Goal: Task Accomplishment & Management: Use online tool/utility

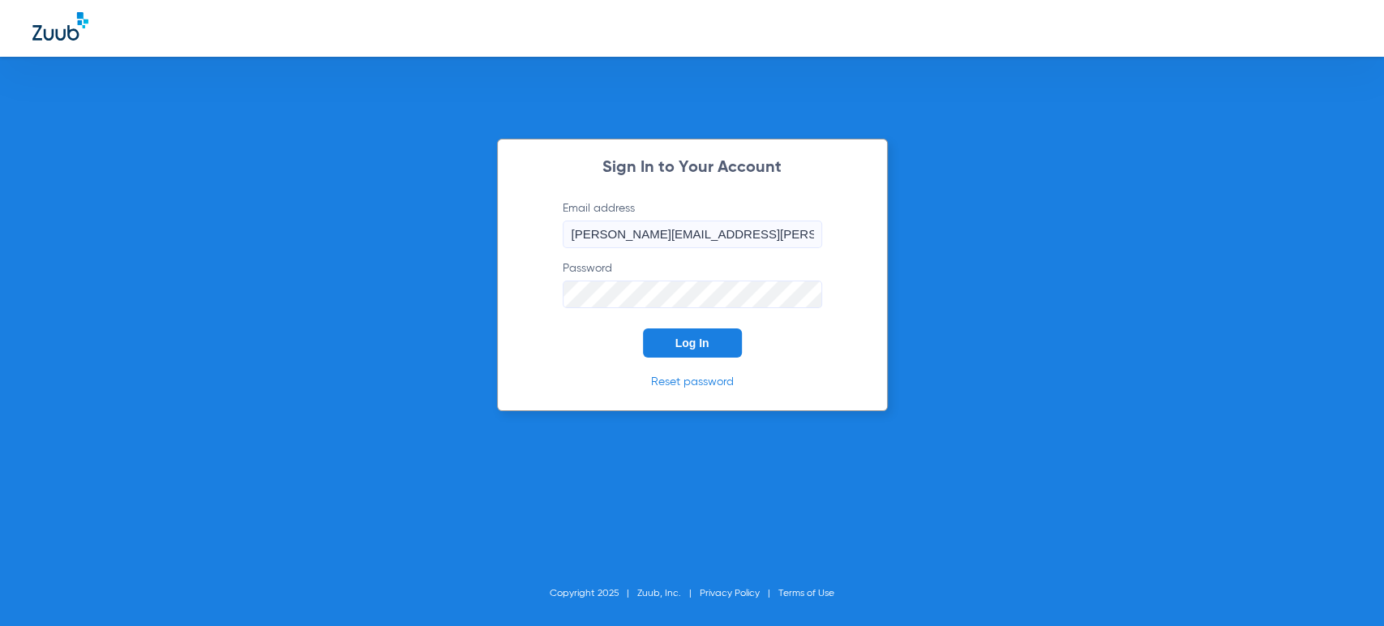
click at [674, 337] on button "Log In" at bounding box center [692, 342] width 99 height 29
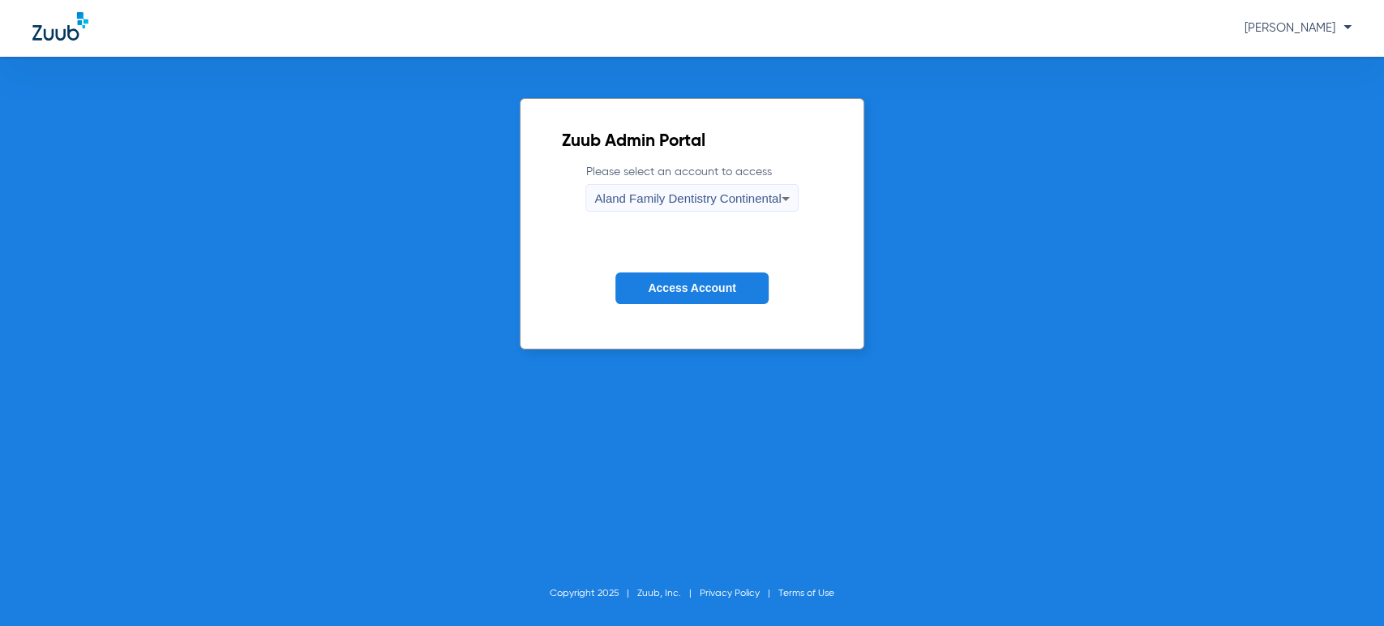
click at [681, 181] on label "Please select an account to access Aland Family Dentistry Continental" at bounding box center [691, 188] width 212 height 48
click at [680, 199] on span "Aland Family Dentistry Continental" at bounding box center [687, 198] width 186 height 14
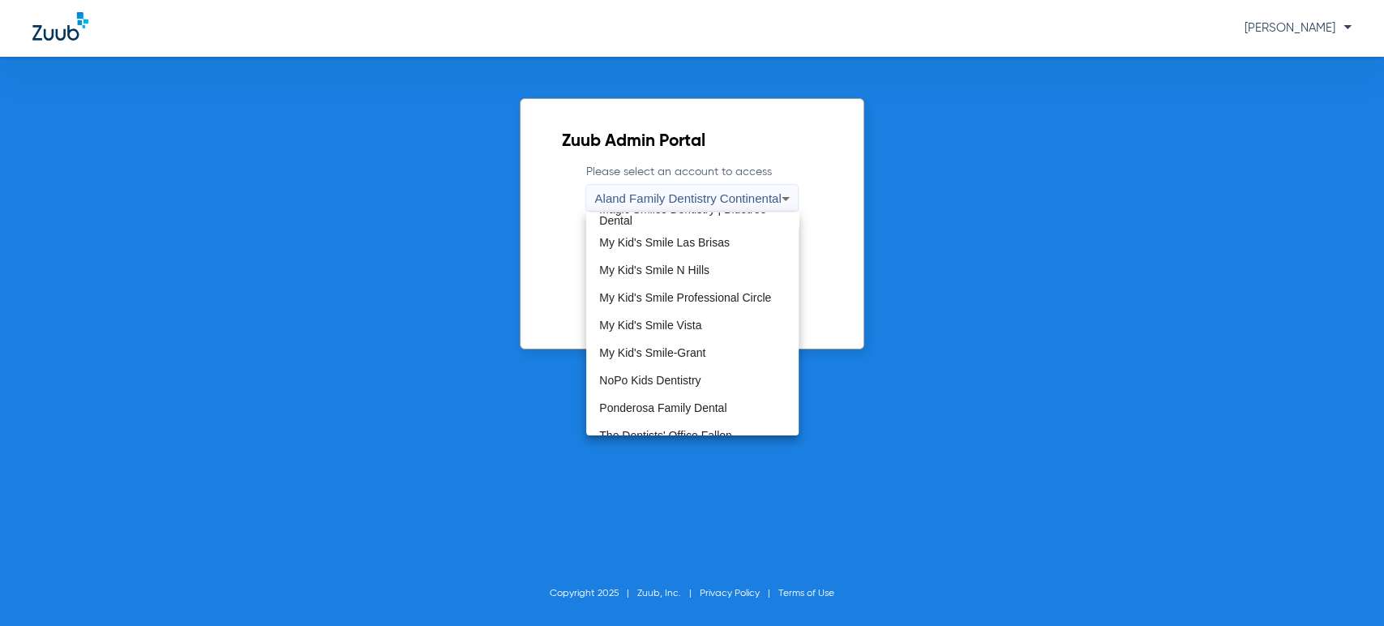
scroll to position [450, 0]
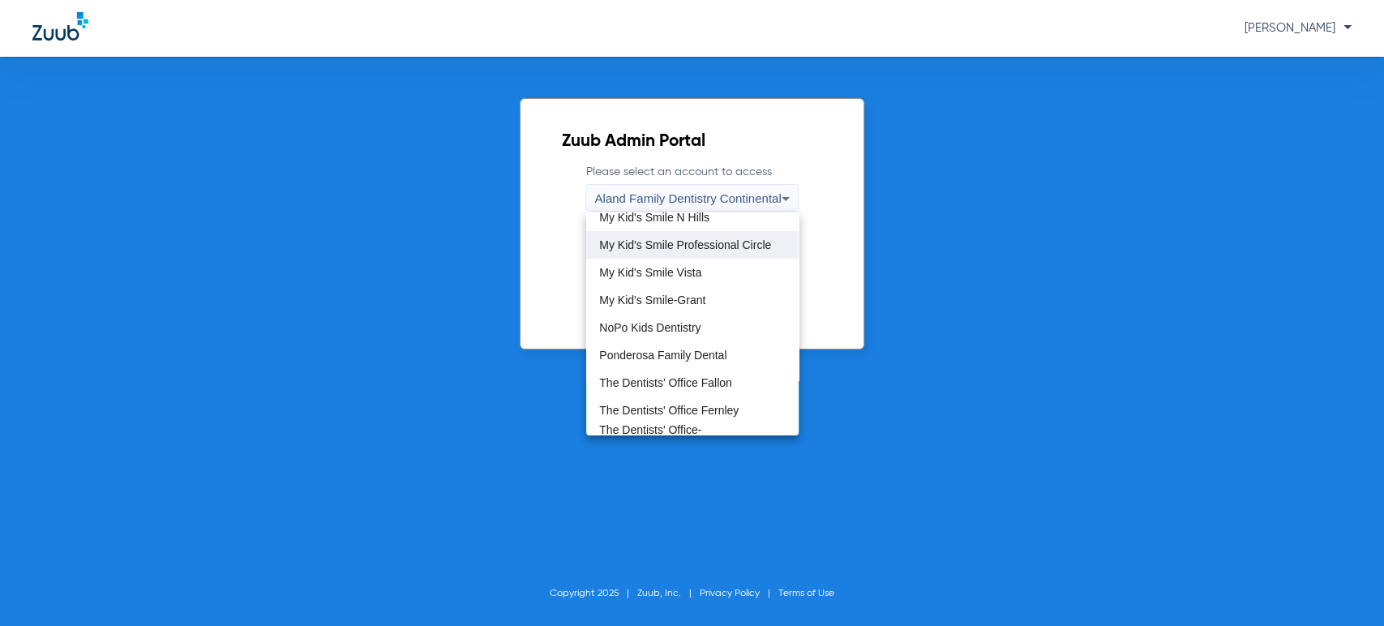
click at [708, 248] on span "My Kid's Smile Professional Circle" at bounding box center [685, 244] width 172 height 11
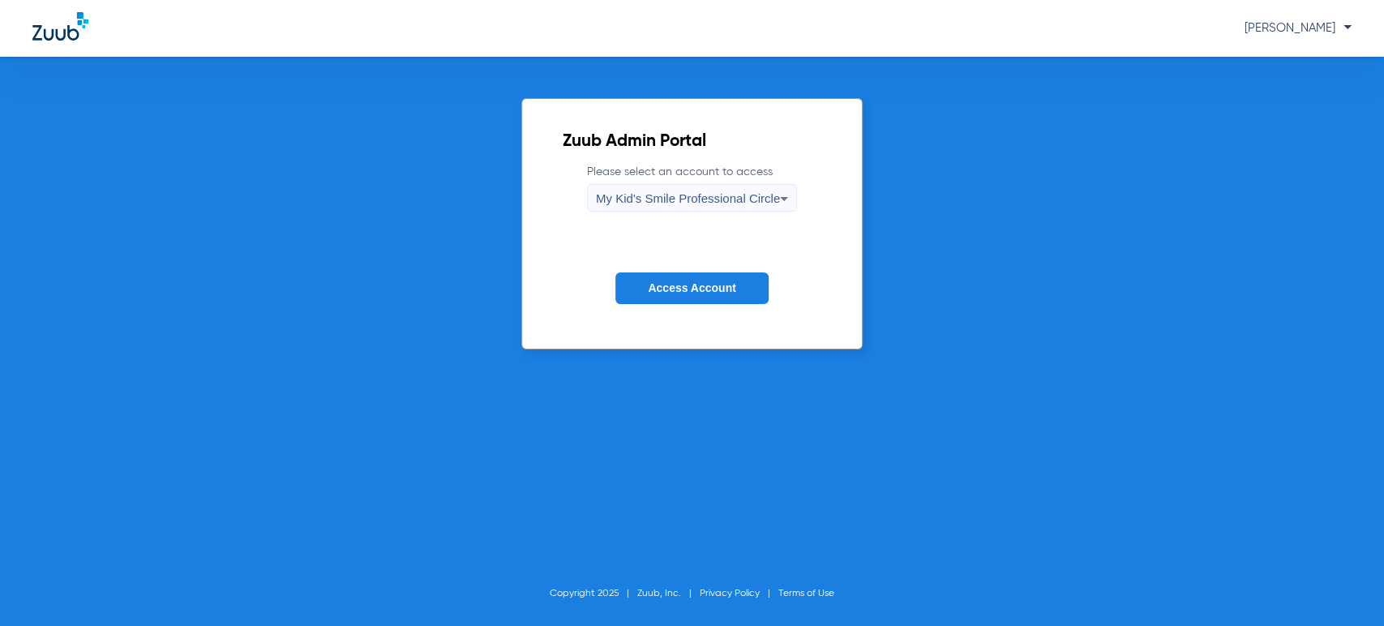
click at [693, 277] on button "Access Account" at bounding box center [691, 288] width 152 height 32
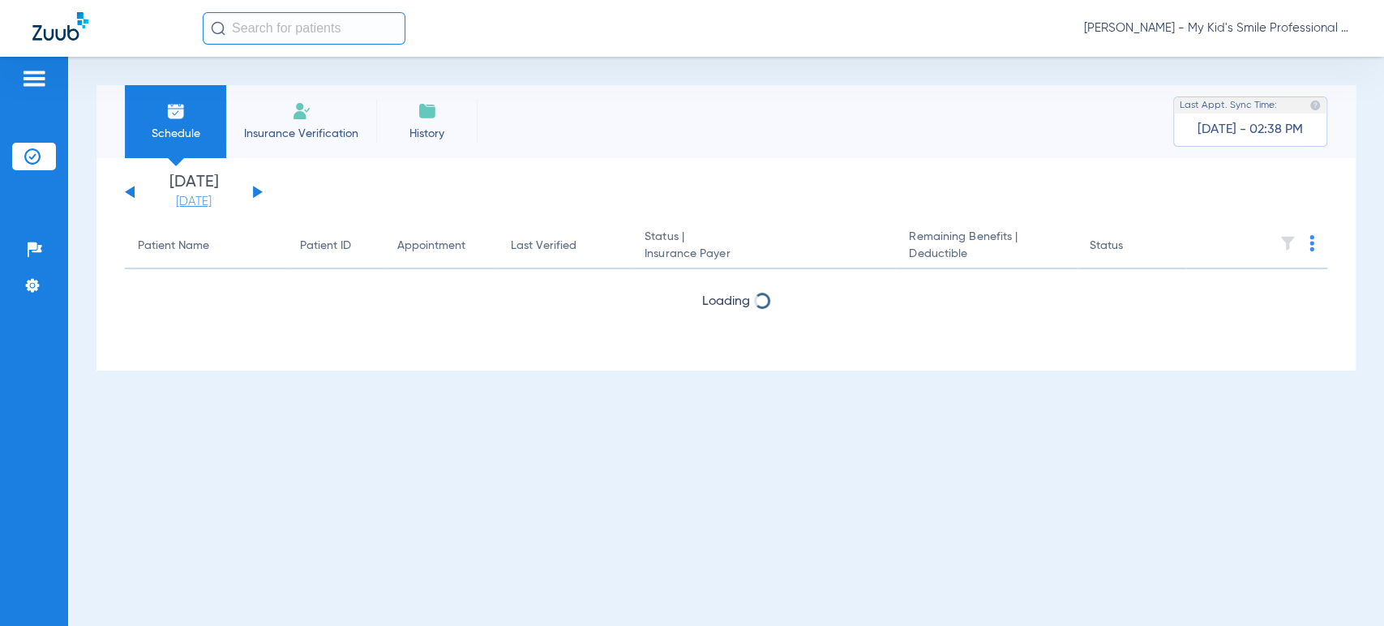
click at [206, 199] on link "[DATE]" at bounding box center [193, 202] width 97 height 16
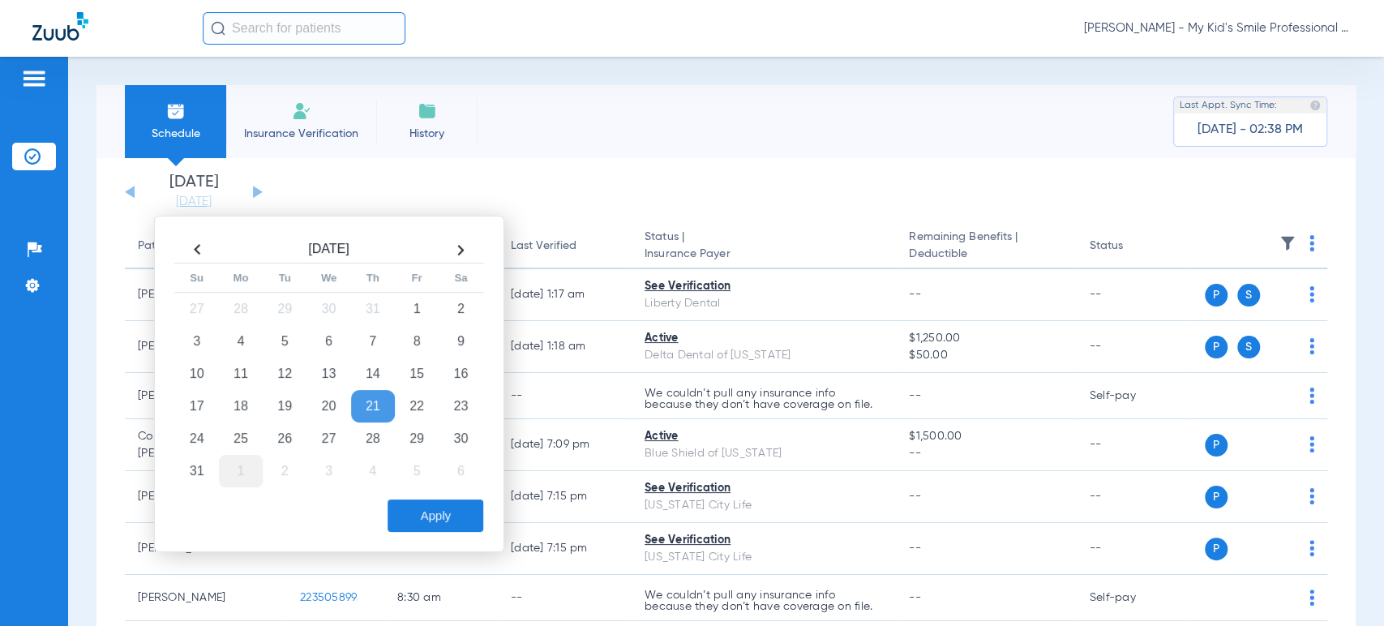
click at [234, 466] on td "1" at bounding box center [241, 471] width 44 height 32
click at [400, 521] on button "Apply" at bounding box center [436, 515] width 96 height 32
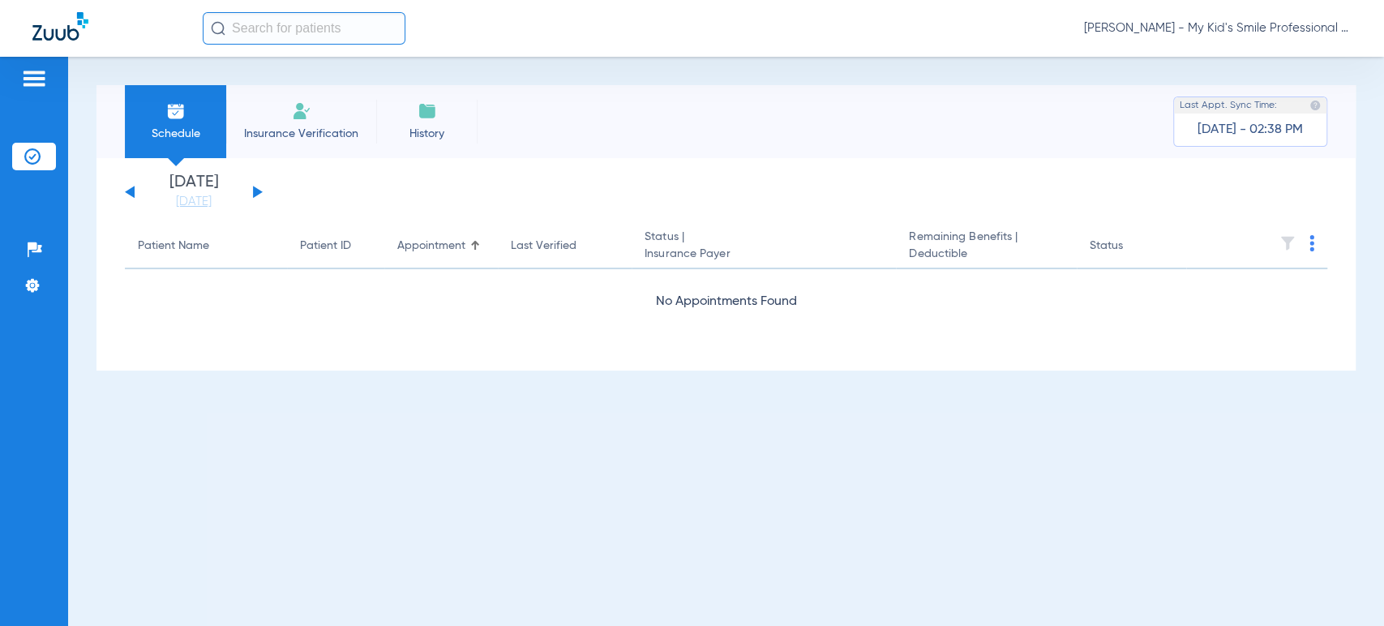
click at [259, 190] on button at bounding box center [258, 192] width 10 height 12
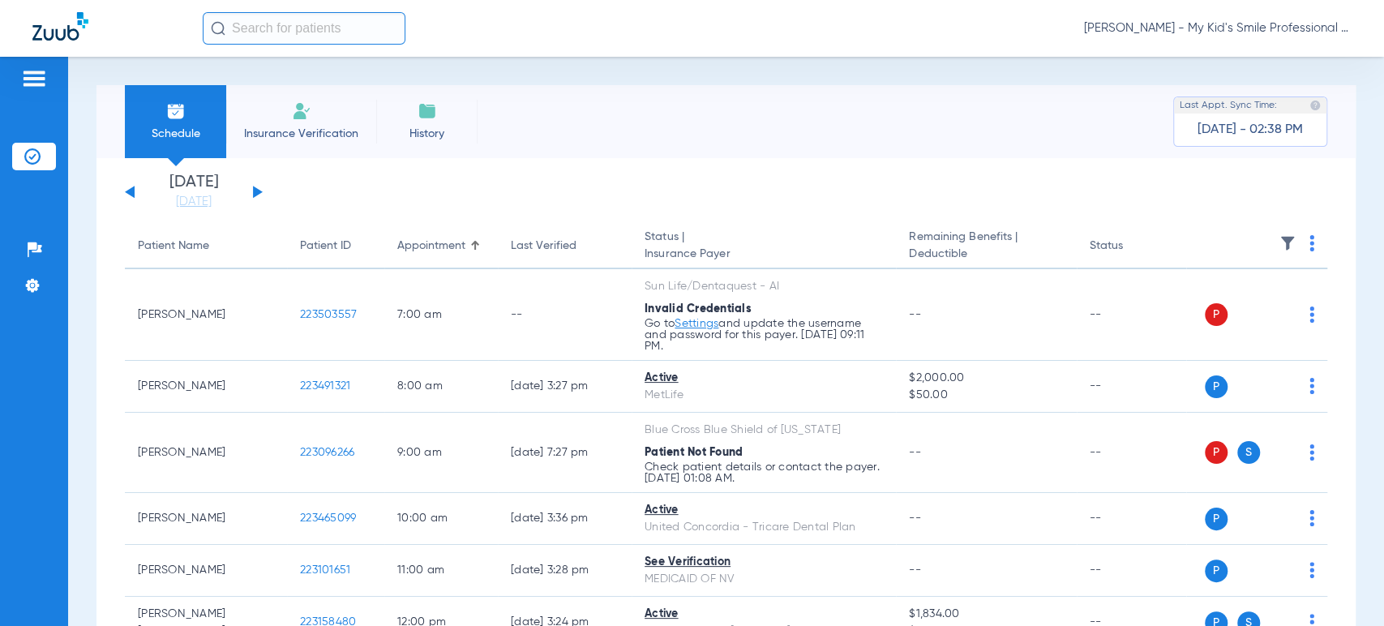
click at [148, 65] on div "Schedule Insurance Verification History Last Appt. Sync Time: Today - 02:38 PM …" at bounding box center [726, 341] width 1316 height 569
click at [1297, 20] on span "Maria Villalobos - My Kid's Smile Professional Circle" at bounding box center [1218, 28] width 268 height 16
click at [1289, 49] on button "Account Selection" at bounding box center [1290, 57] width 117 height 32
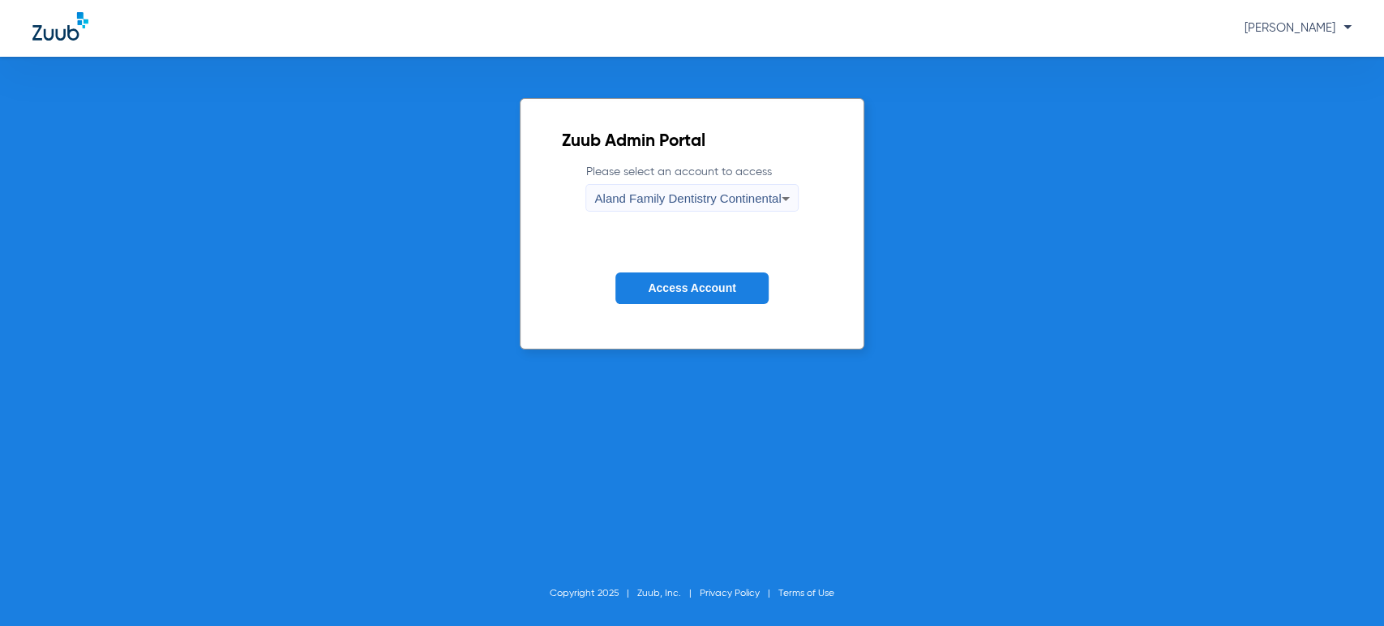
click at [701, 202] on span "Aland Family Dentistry Continental" at bounding box center [687, 198] width 186 height 14
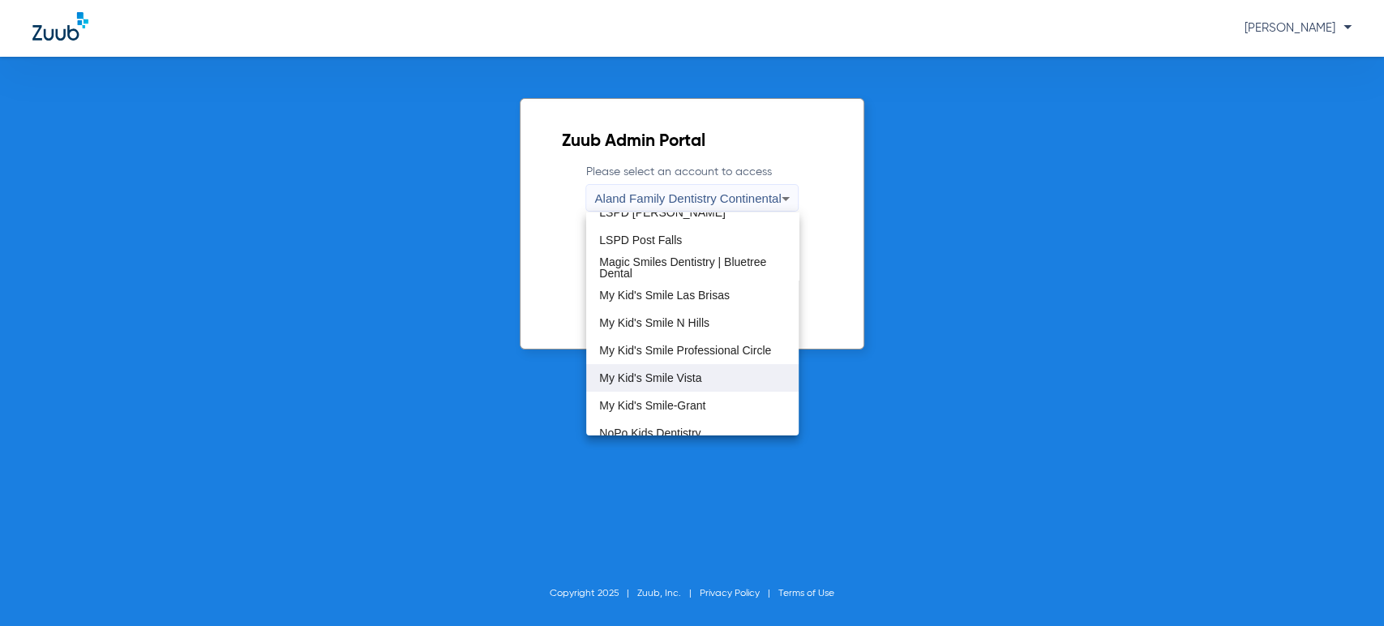
scroll to position [466, 0]
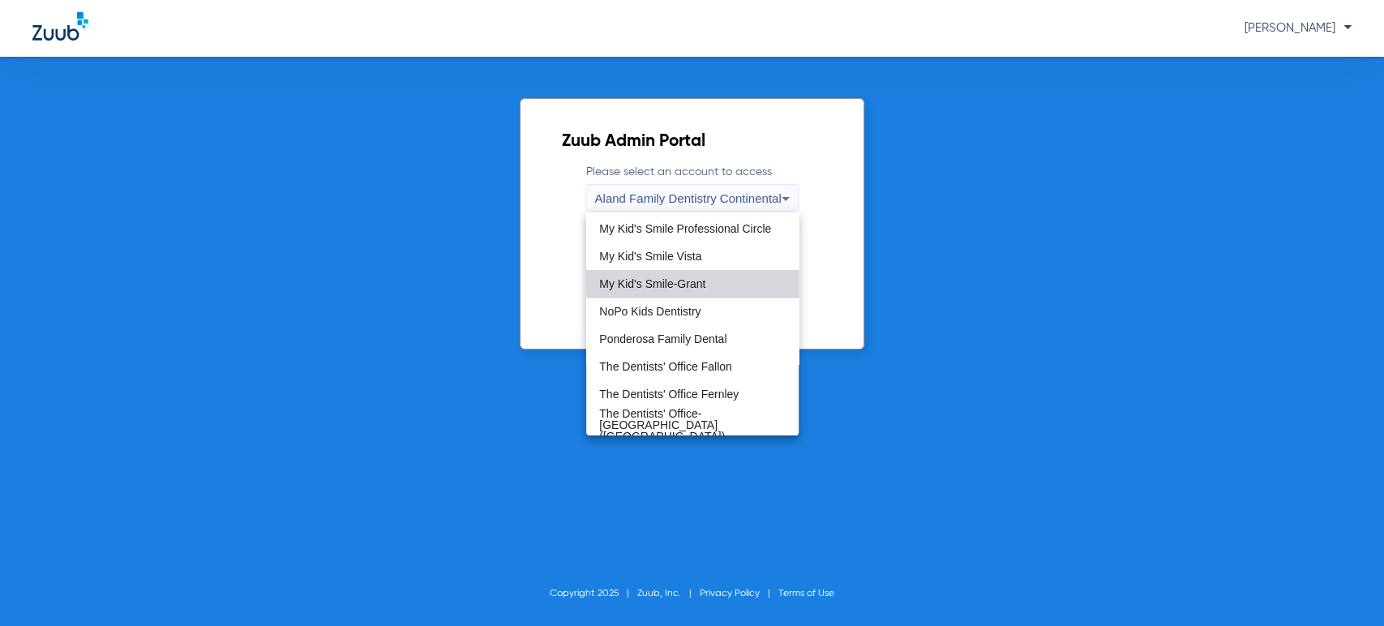
click at [704, 280] on span "My Kid's Smile-Grant" at bounding box center [652, 283] width 106 height 11
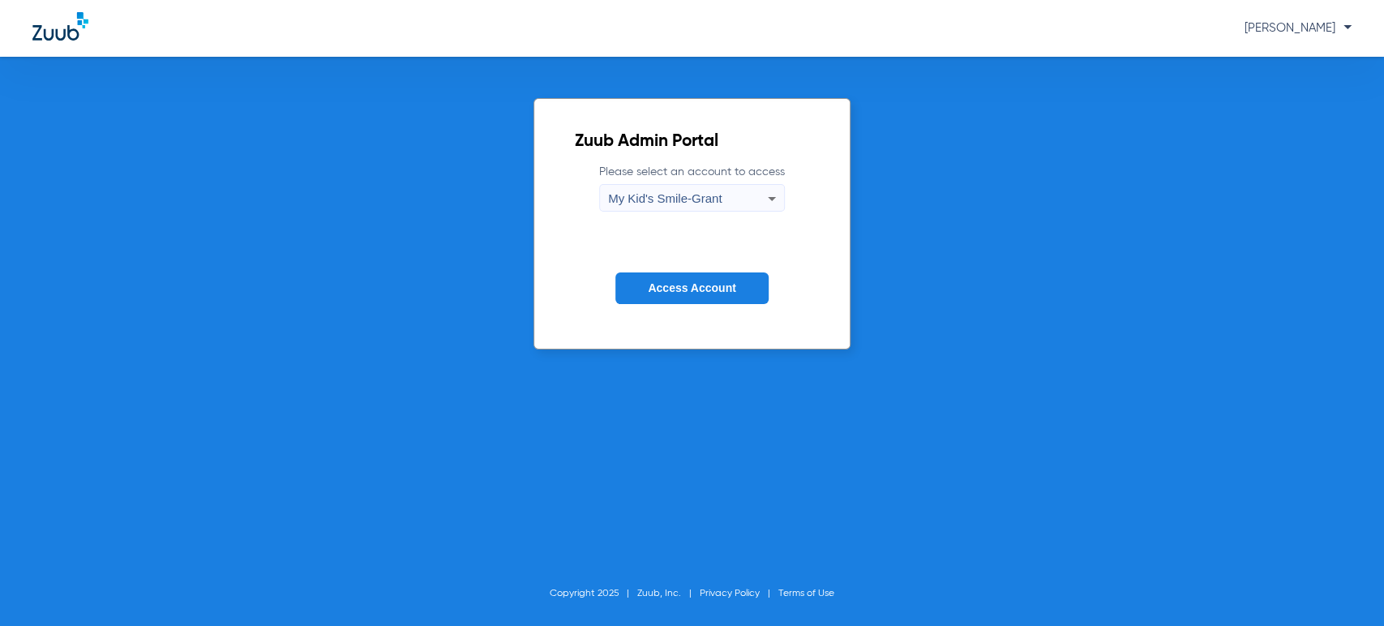
click at [689, 284] on span "Access Account" at bounding box center [692, 287] width 88 height 13
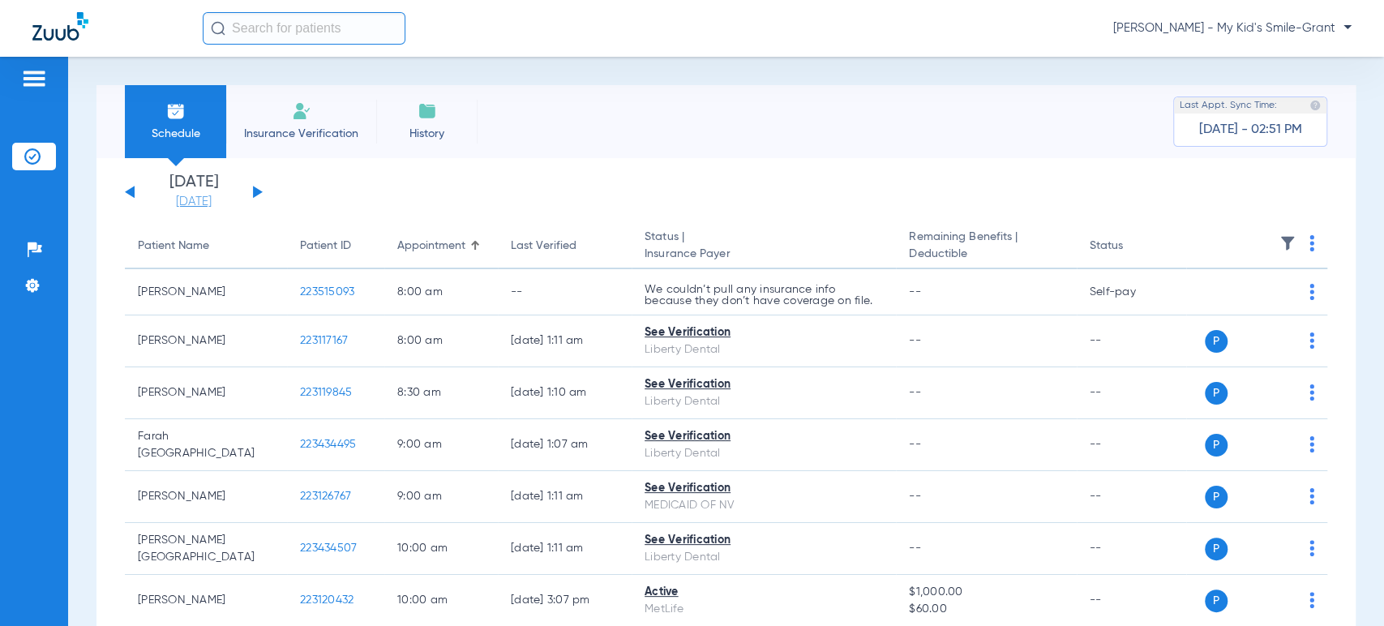
click at [208, 204] on link "[DATE]" at bounding box center [193, 202] width 97 height 16
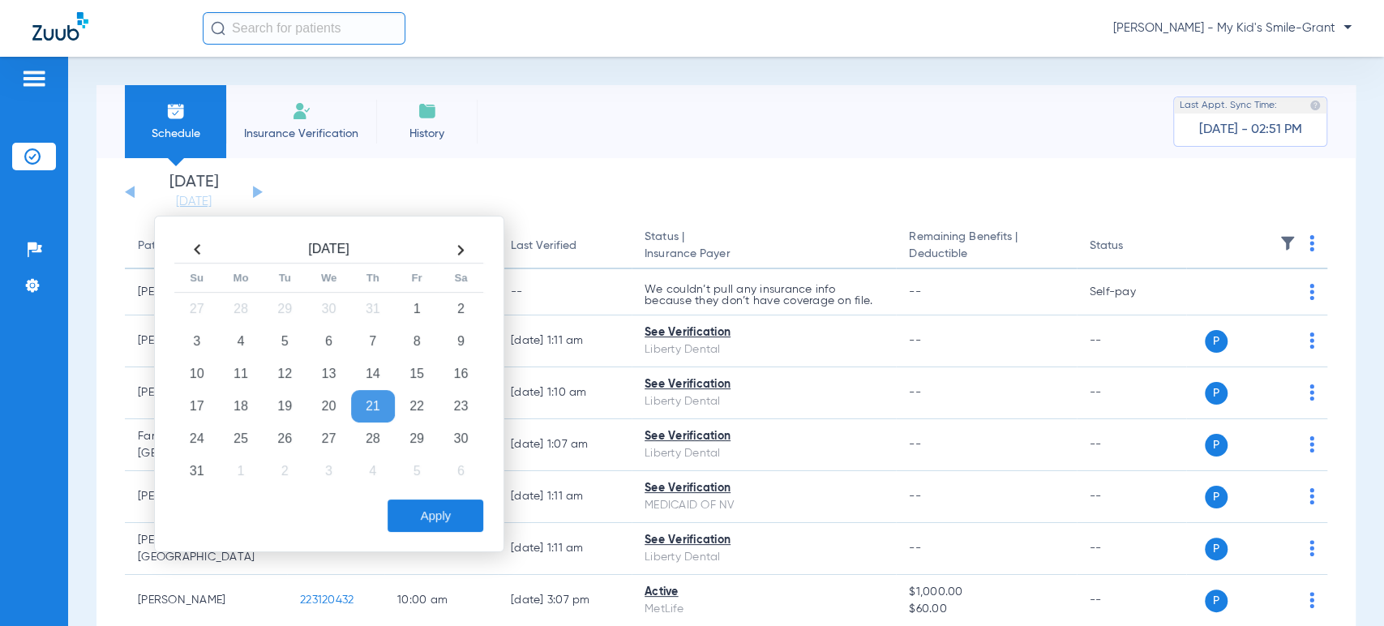
click at [458, 249] on th at bounding box center [461, 250] width 44 height 26
click at [242, 343] on td "8" at bounding box center [241, 341] width 44 height 32
click at [438, 521] on button "Apply" at bounding box center [436, 515] width 96 height 32
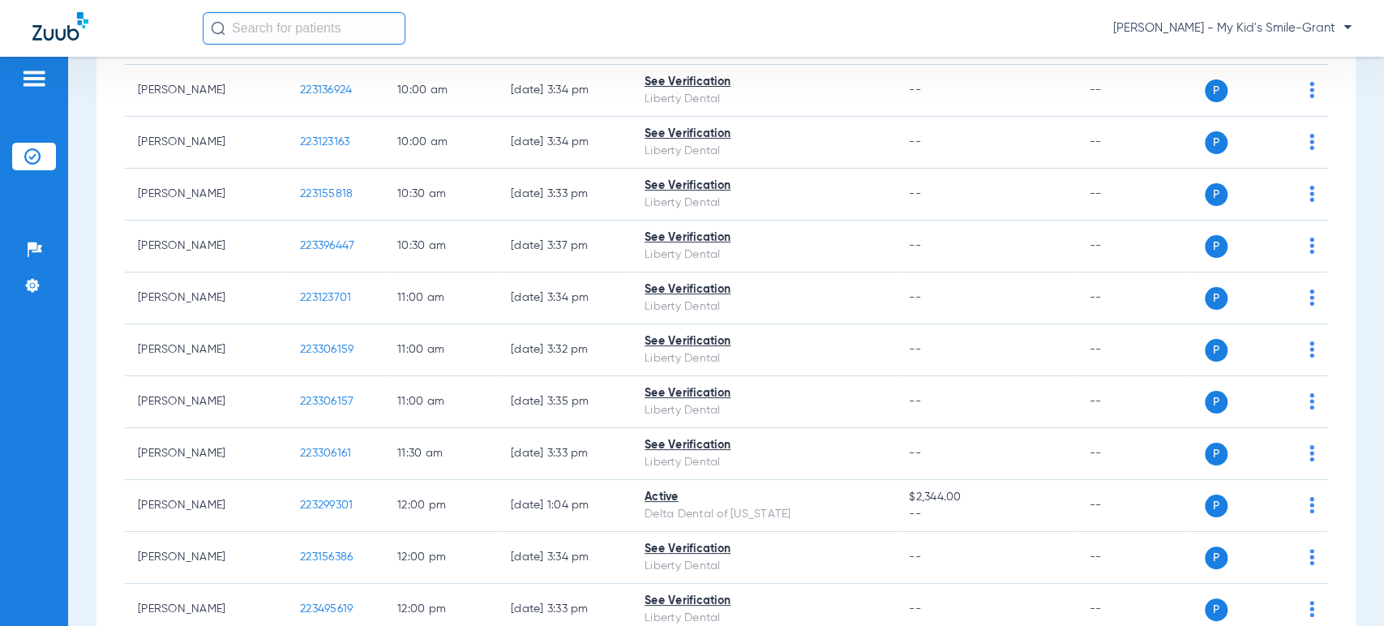
scroll to position [1081, 0]
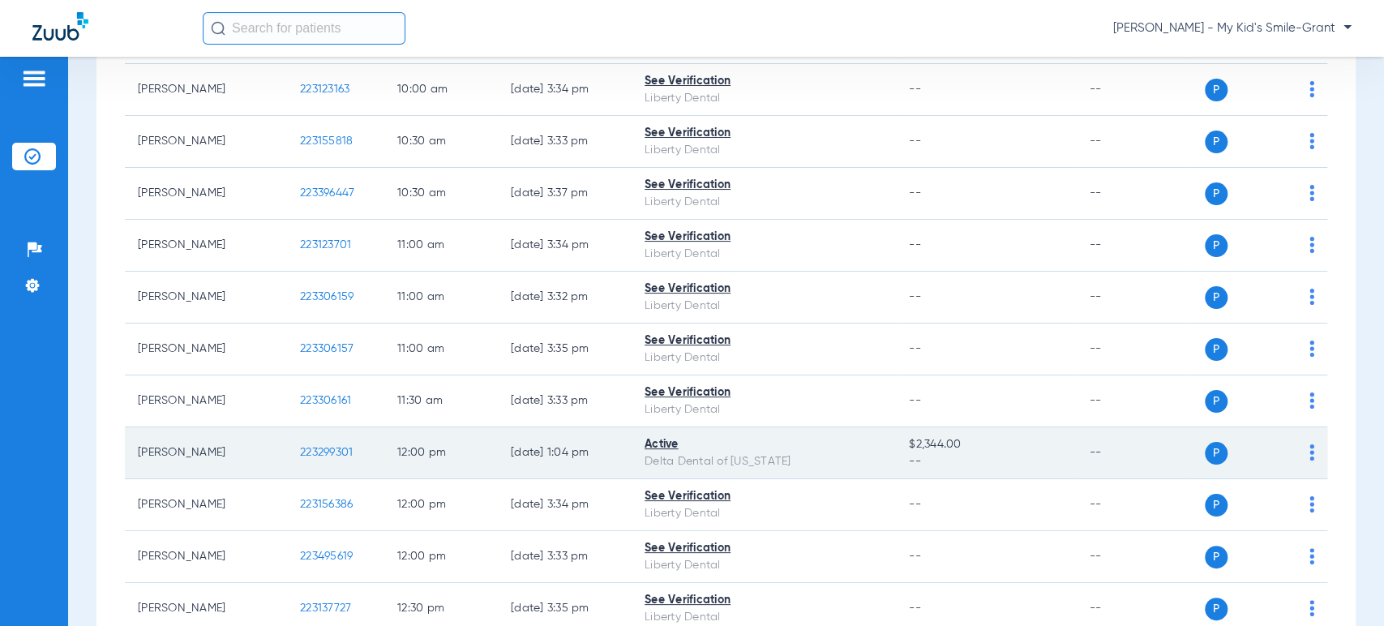
click at [1310, 447] on img at bounding box center [1312, 452] width 5 height 16
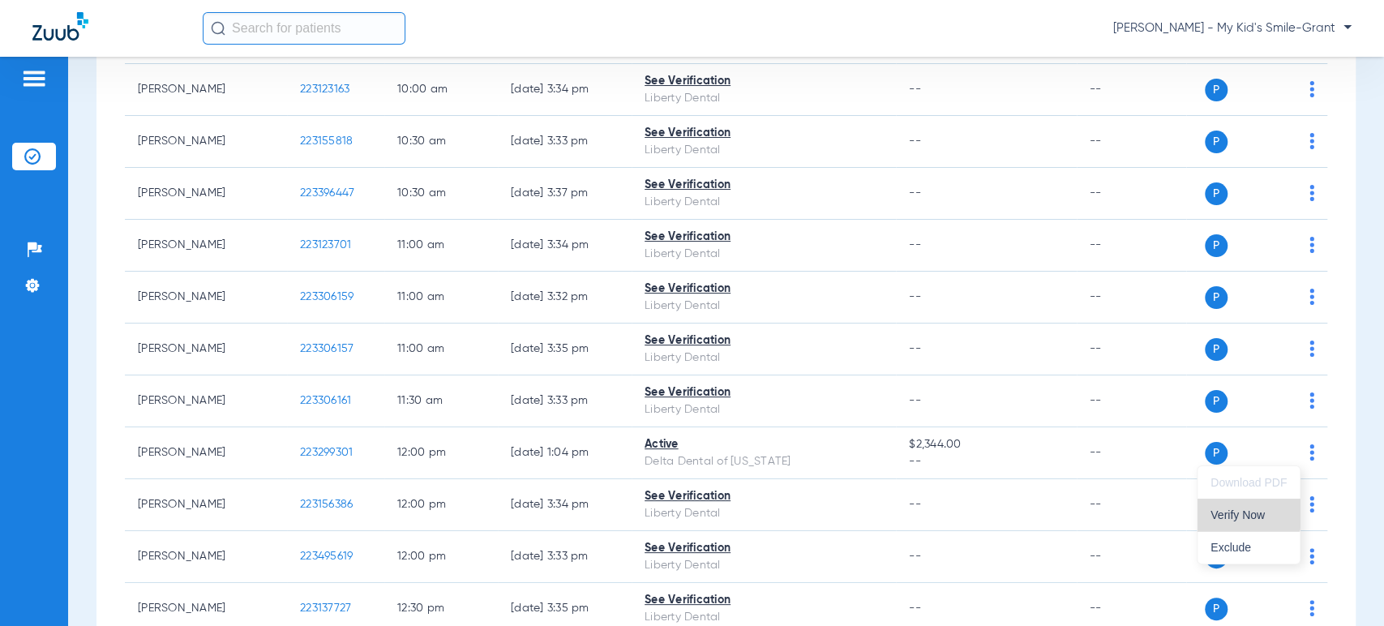
click at [1239, 511] on span "Verify Now" at bounding box center [1249, 514] width 76 height 11
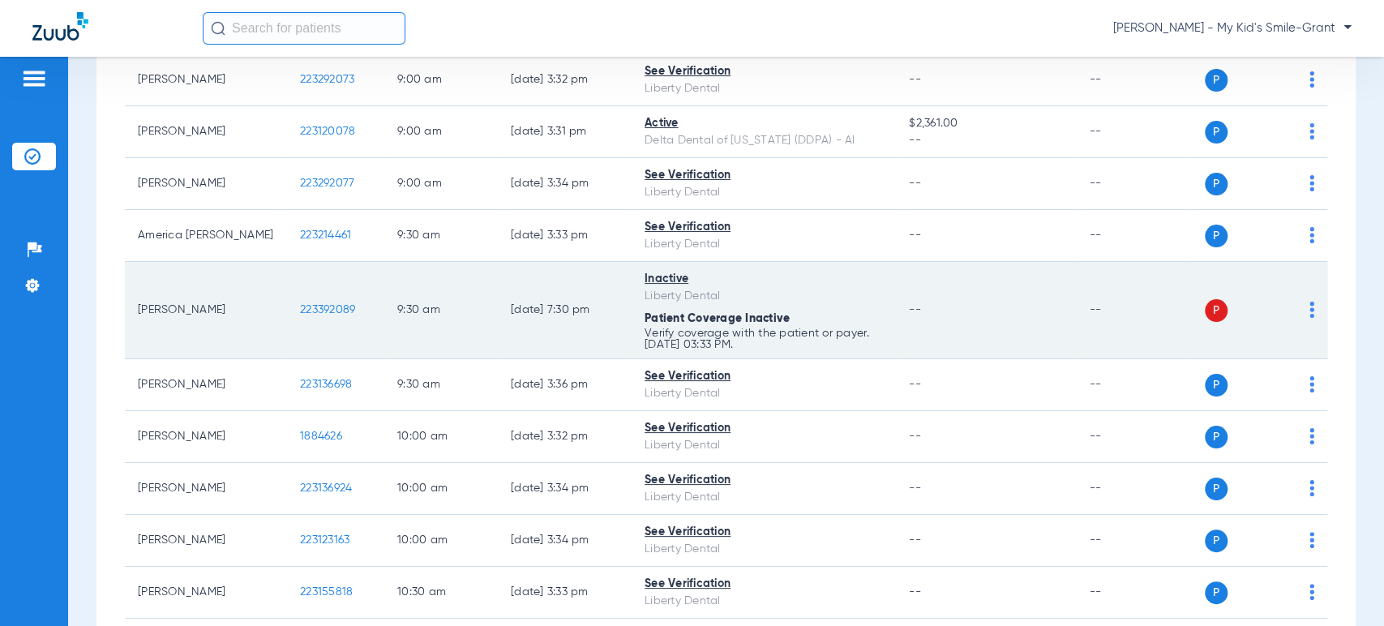
scroll to position [0, 0]
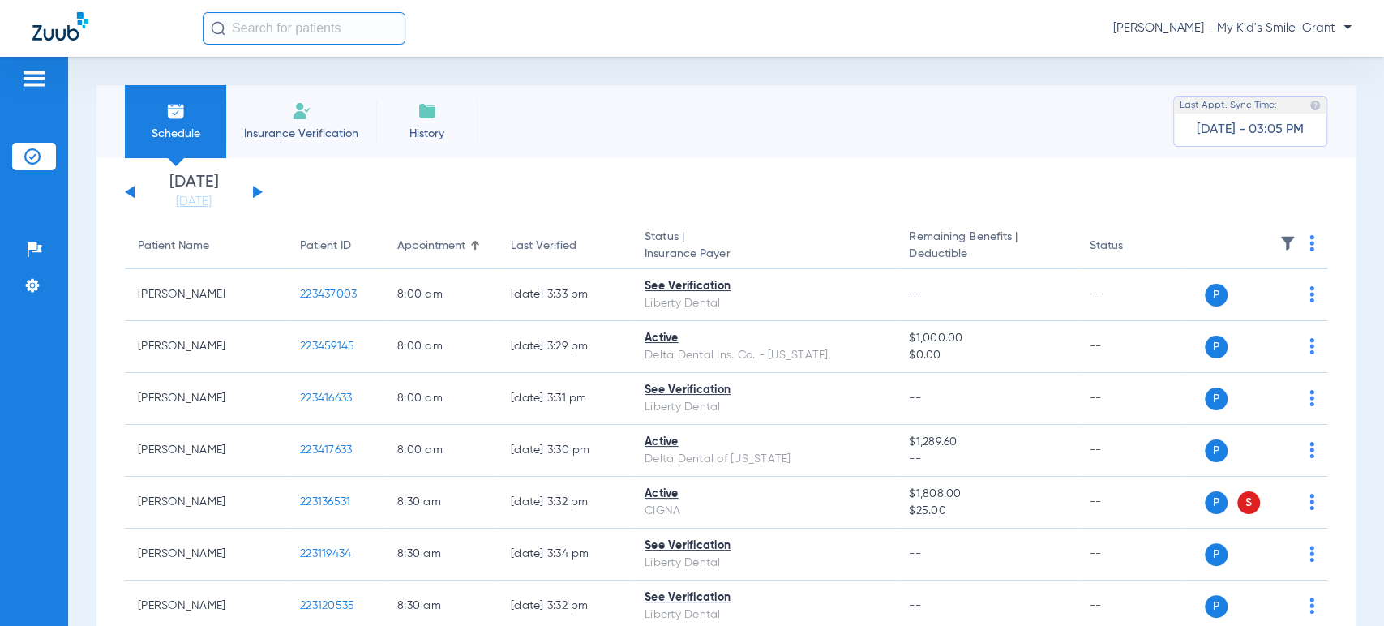
drag, startPoint x: 212, startPoint y: 221, endPoint x: 233, endPoint y: 215, distance: 21.1
click at [266, 193] on app-single-date-navigator "[DATE] [DATE] [DATE] [DATE] [DATE] [DATE] [DATE] [DATE] [DATE] [DATE] [DATE] [D…" at bounding box center [726, 192] width 1202 height 36
click at [259, 190] on button at bounding box center [258, 192] width 10 height 12
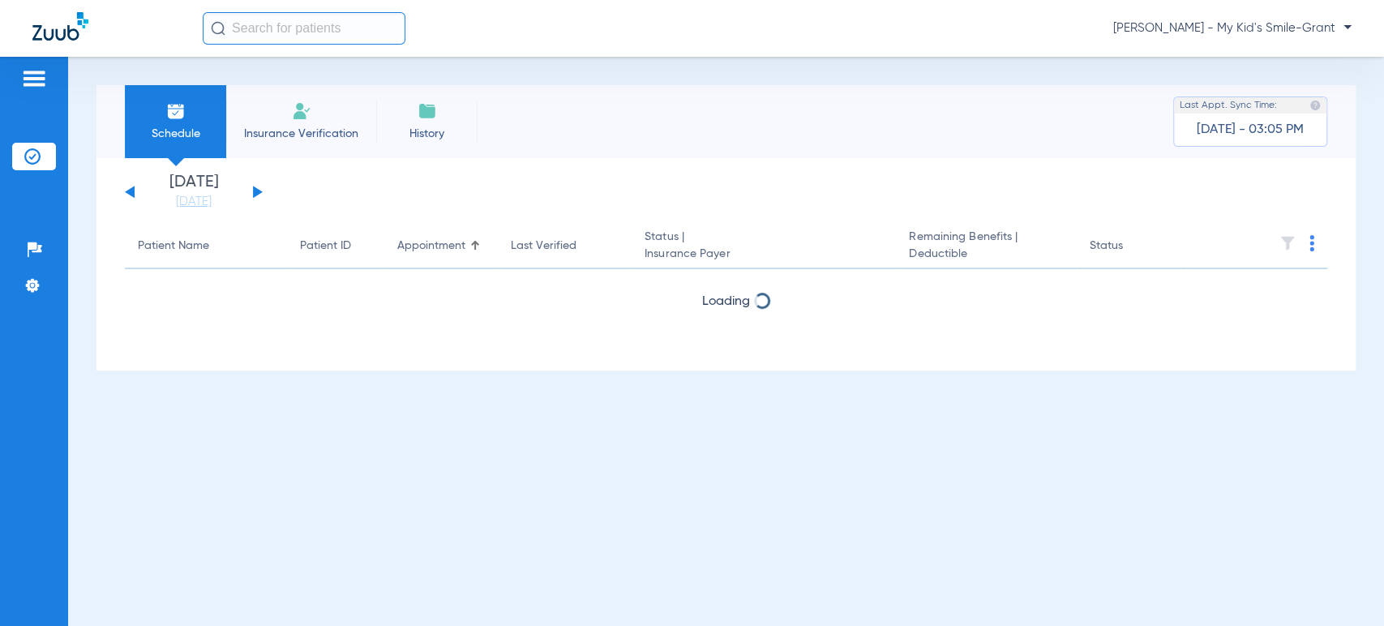
click at [259, 190] on button at bounding box center [258, 192] width 10 height 12
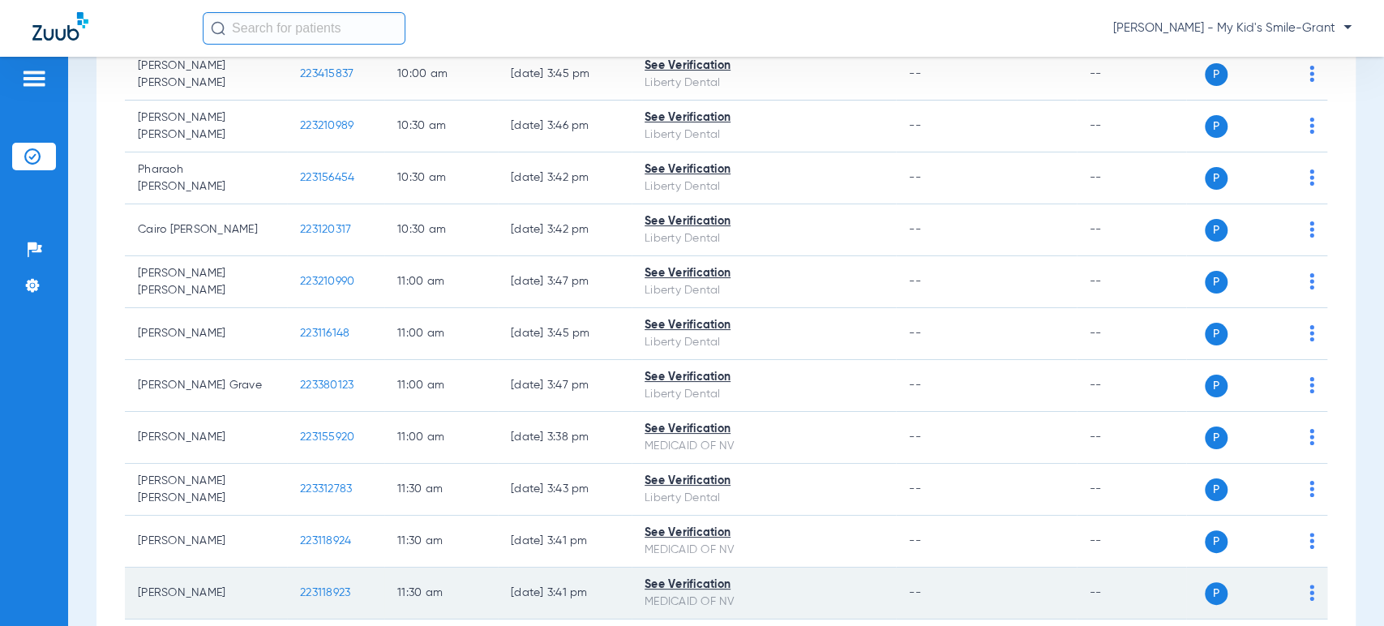
scroll to position [1162, 0]
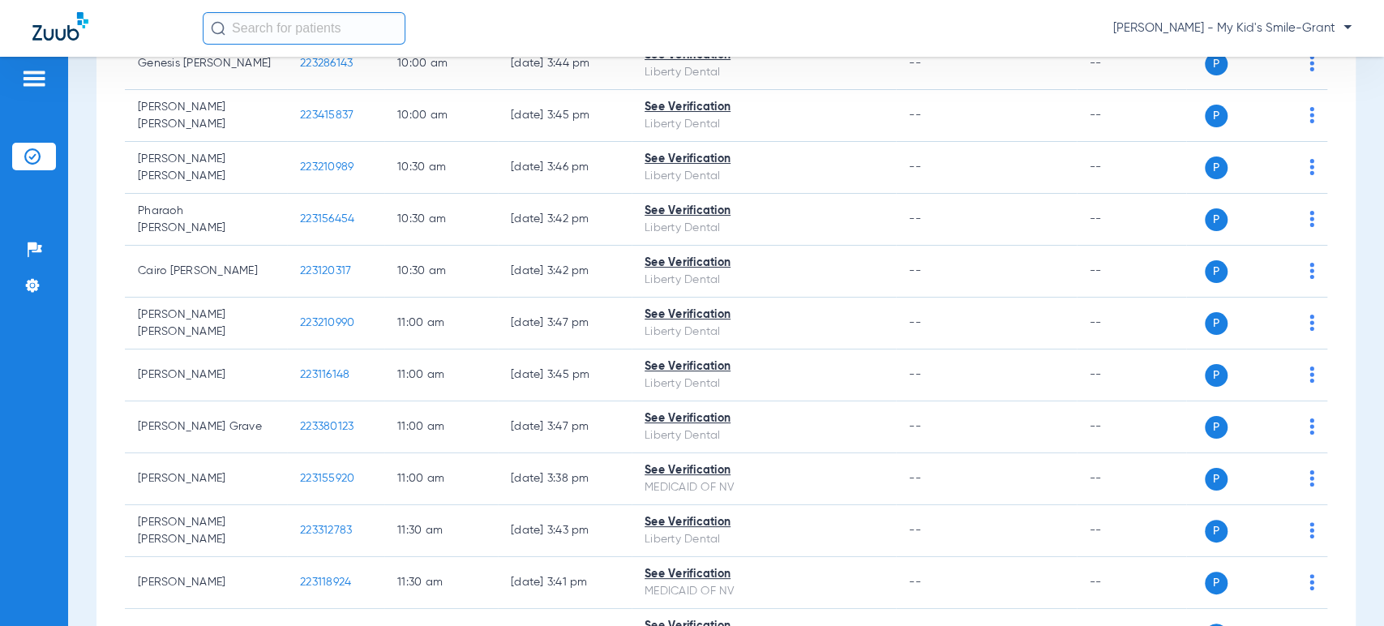
click at [1306, 18] on div "[PERSON_NAME] - My Kid's Smile-Grant" at bounding box center [777, 28] width 1149 height 32
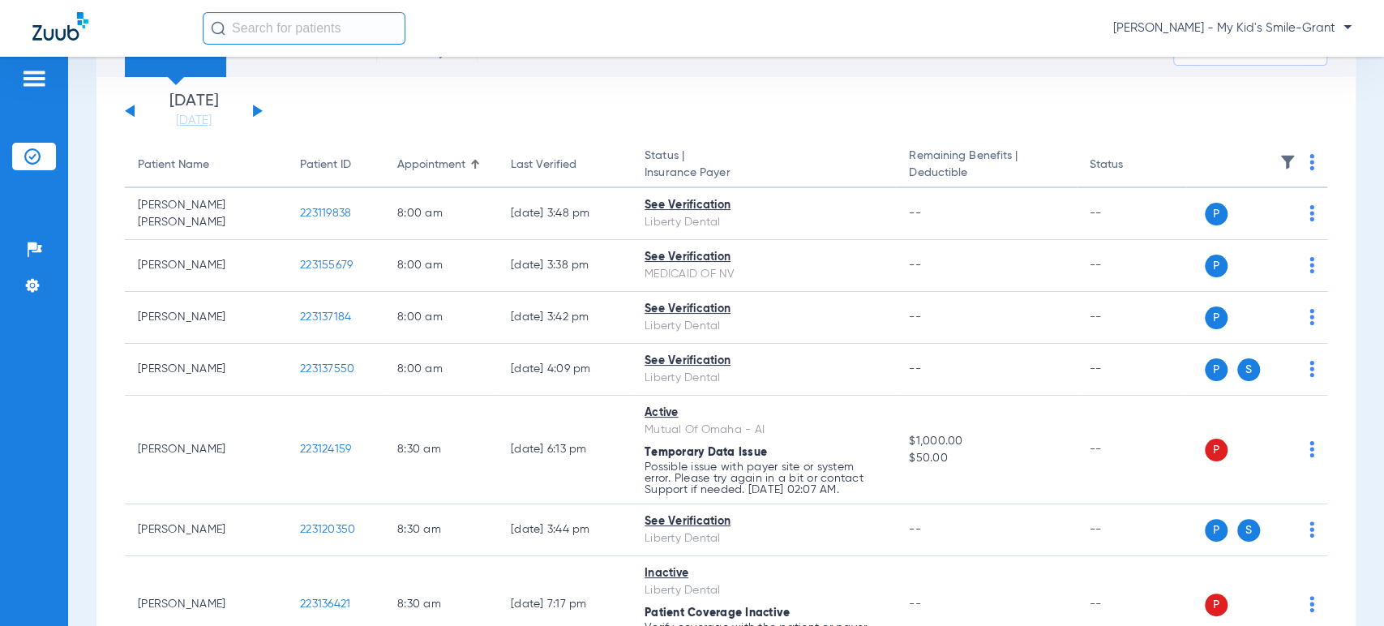
scroll to position [0, 0]
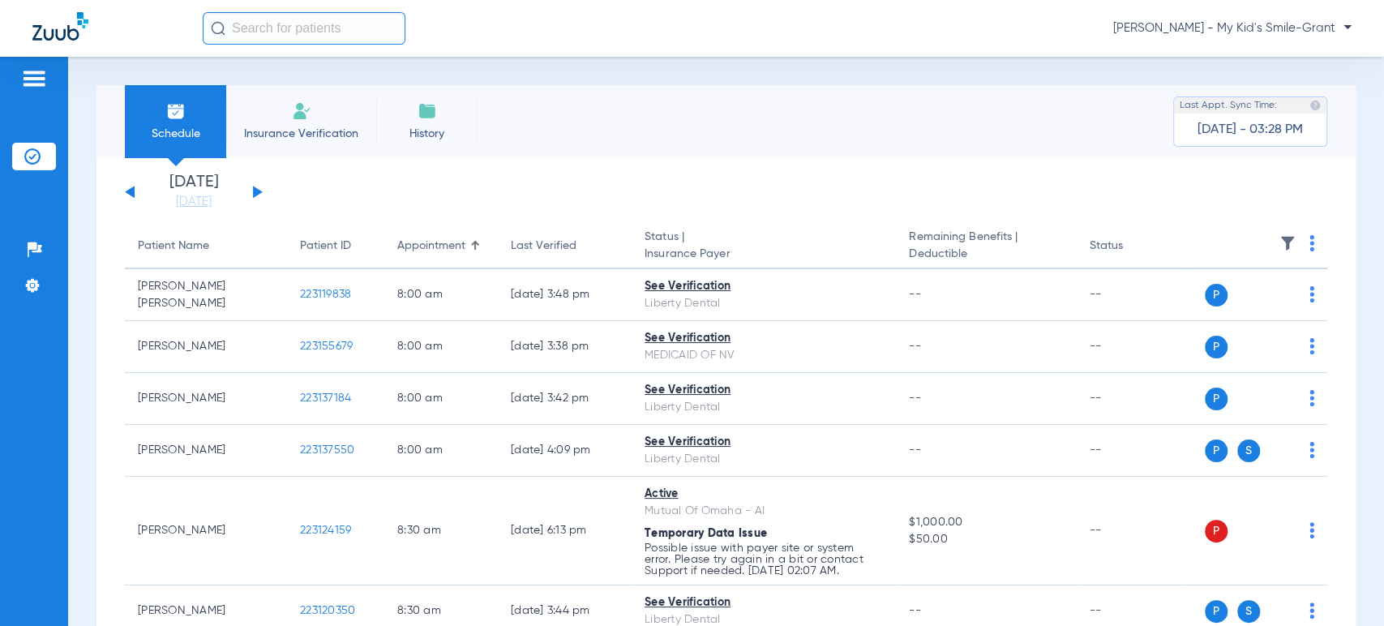
drag, startPoint x: 207, startPoint y: 199, endPoint x: 214, endPoint y: 222, distance: 23.8
click at [207, 199] on link "[DATE]" at bounding box center [193, 202] width 97 height 16
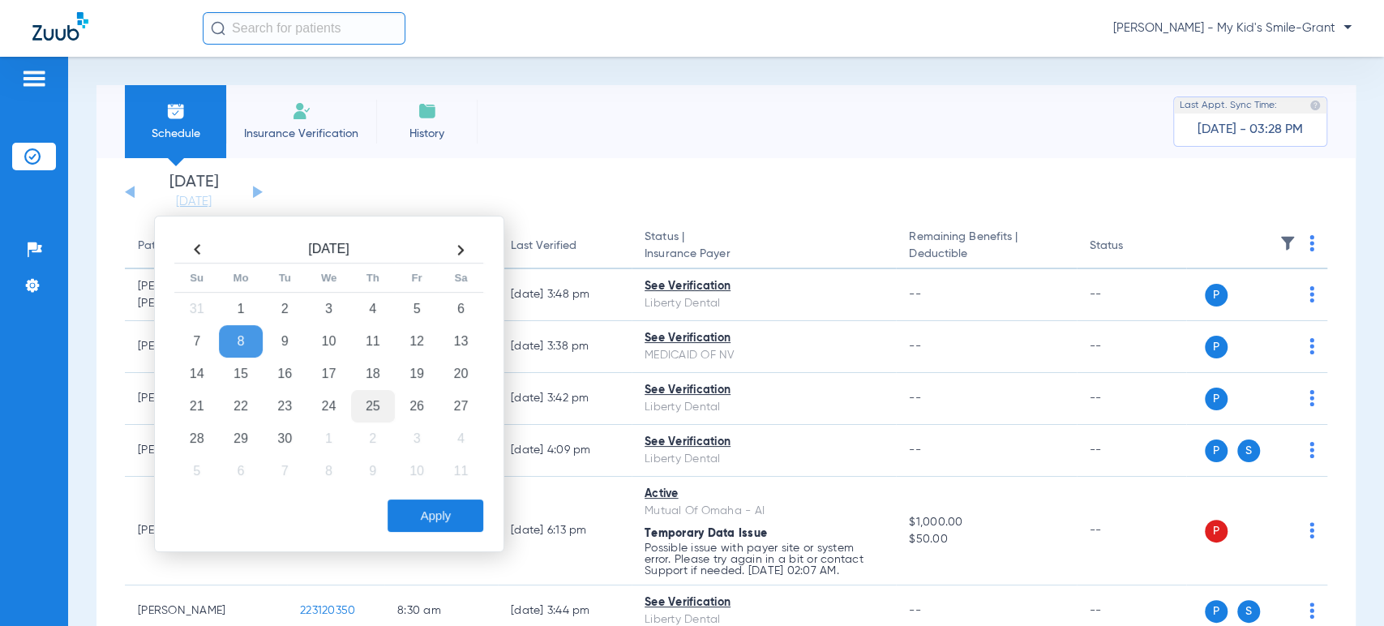
click at [371, 409] on td "25" at bounding box center [373, 406] width 44 height 32
click at [418, 509] on button "Apply" at bounding box center [436, 515] width 96 height 32
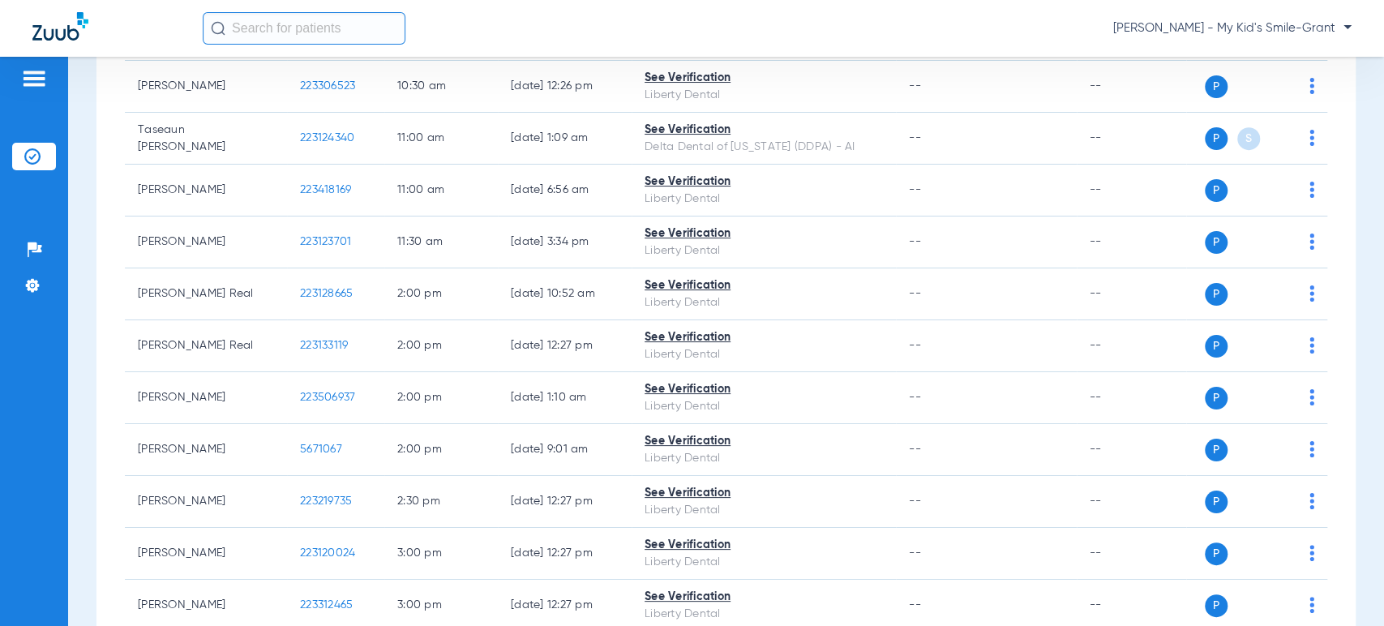
scroll to position [767, 0]
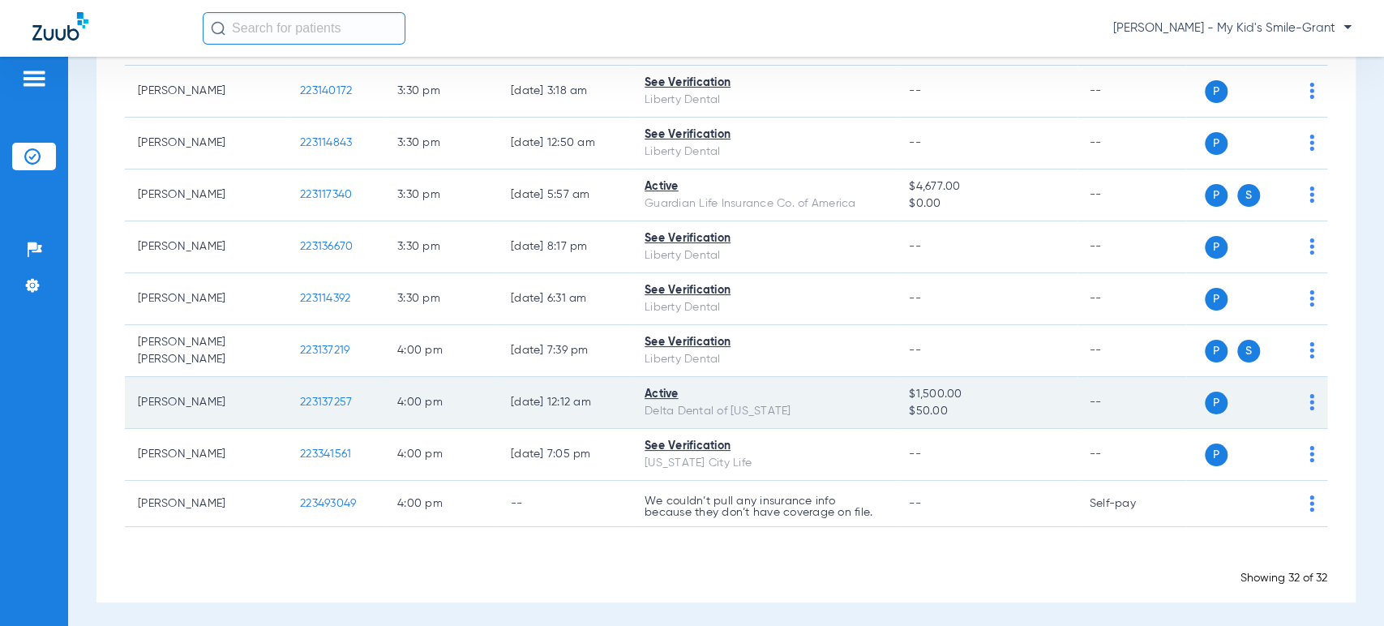
scroll to position [1398, 0]
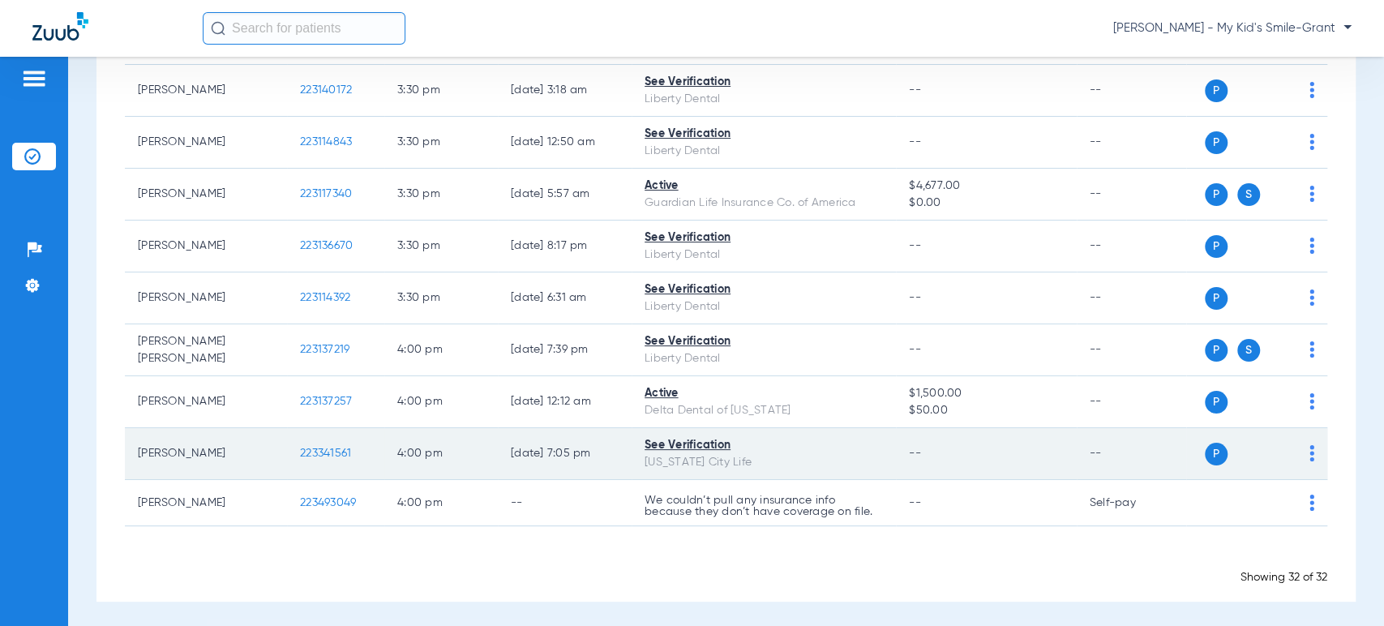
click at [1310, 448] on img at bounding box center [1312, 453] width 5 height 16
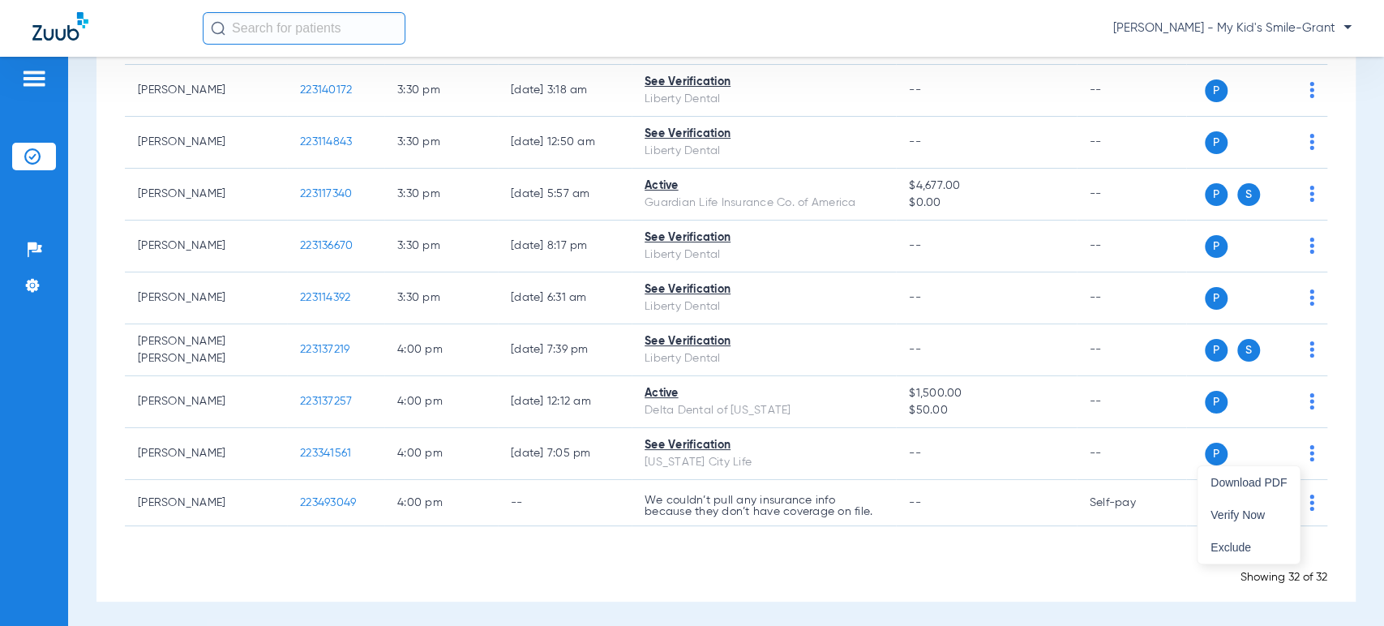
click at [115, 165] on div at bounding box center [692, 313] width 1384 height 626
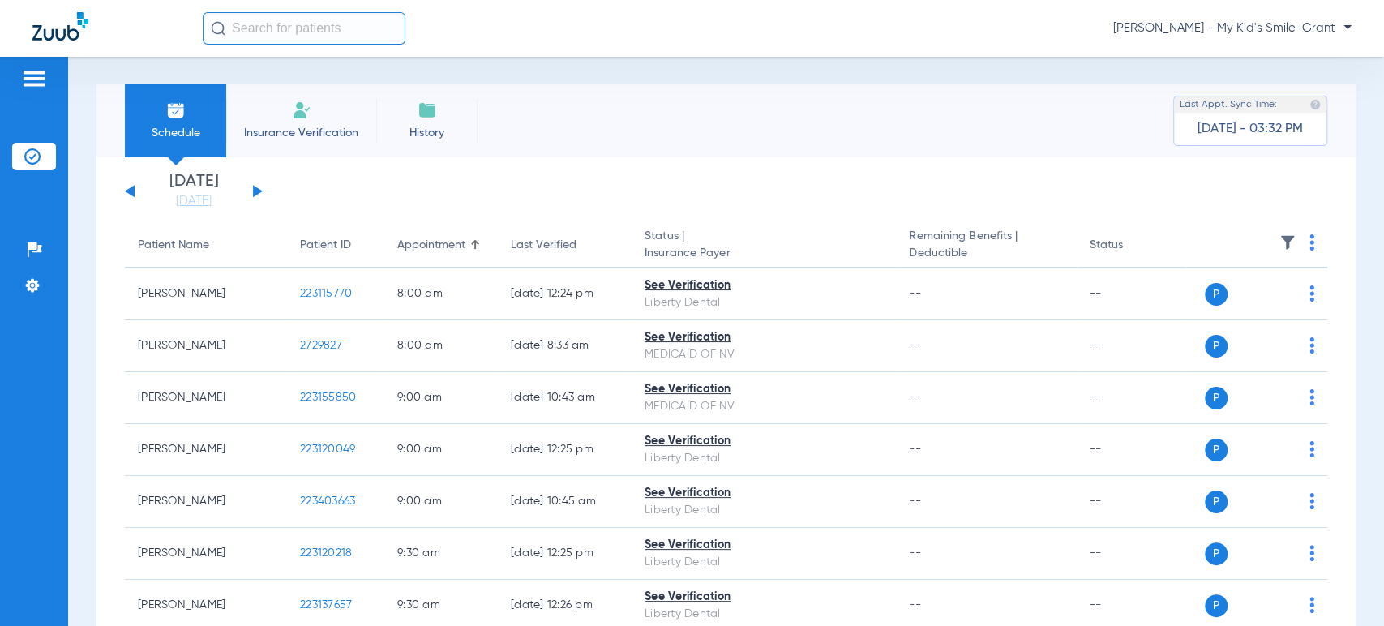
scroll to position [0, 0]
click at [187, 206] on link "[DATE]" at bounding box center [193, 202] width 97 height 16
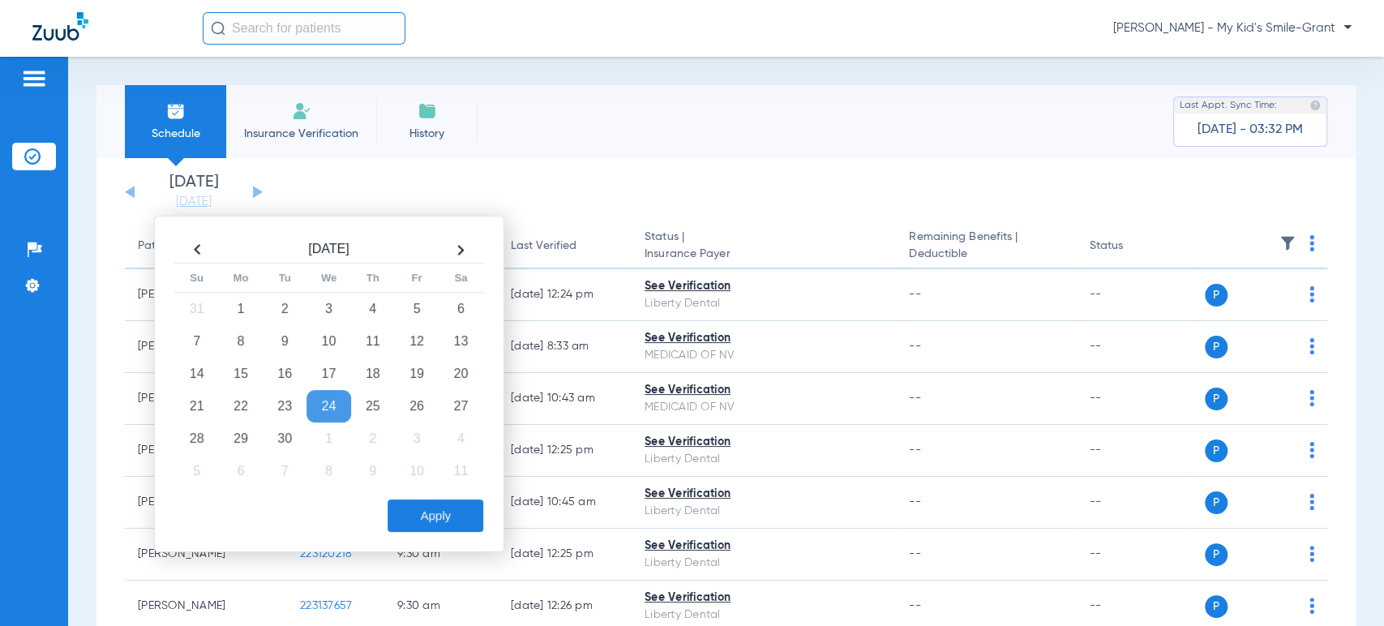
click at [208, 250] on th at bounding box center [197, 250] width 44 height 26
click at [242, 441] on td "25" at bounding box center [241, 438] width 44 height 32
click at [396, 506] on button "Apply" at bounding box center [436, 515] width 96 height 32
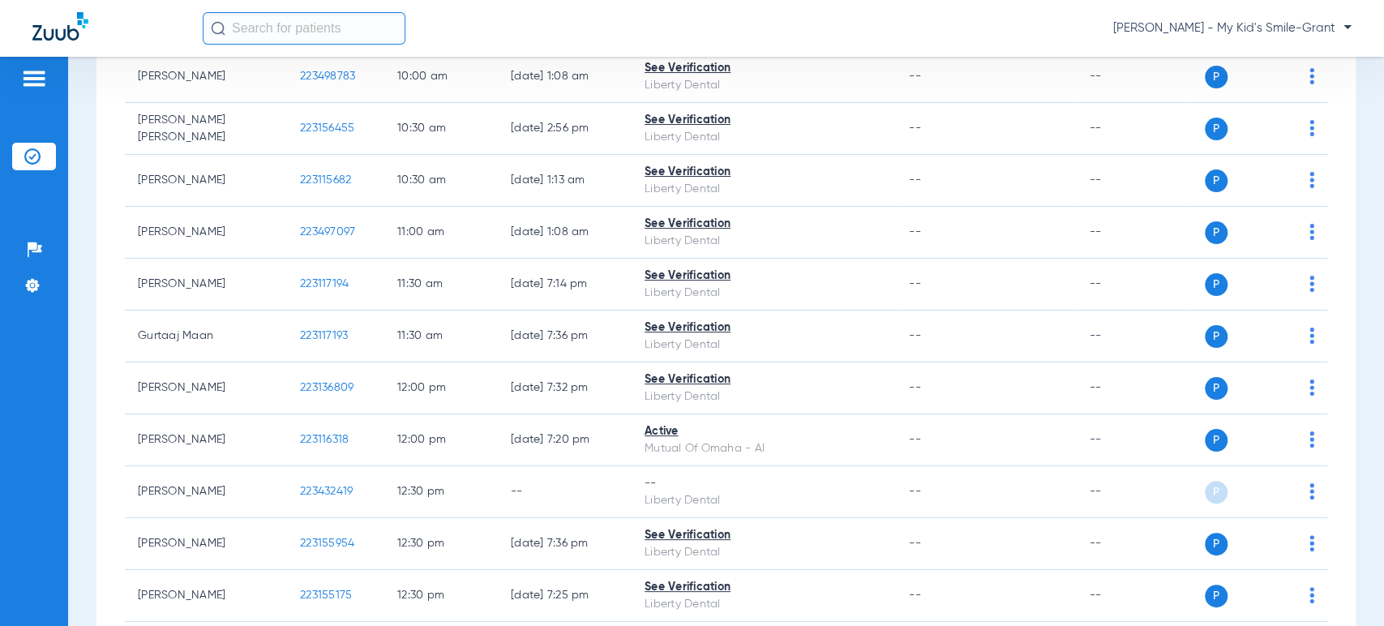
scroll to position [1081, 0]
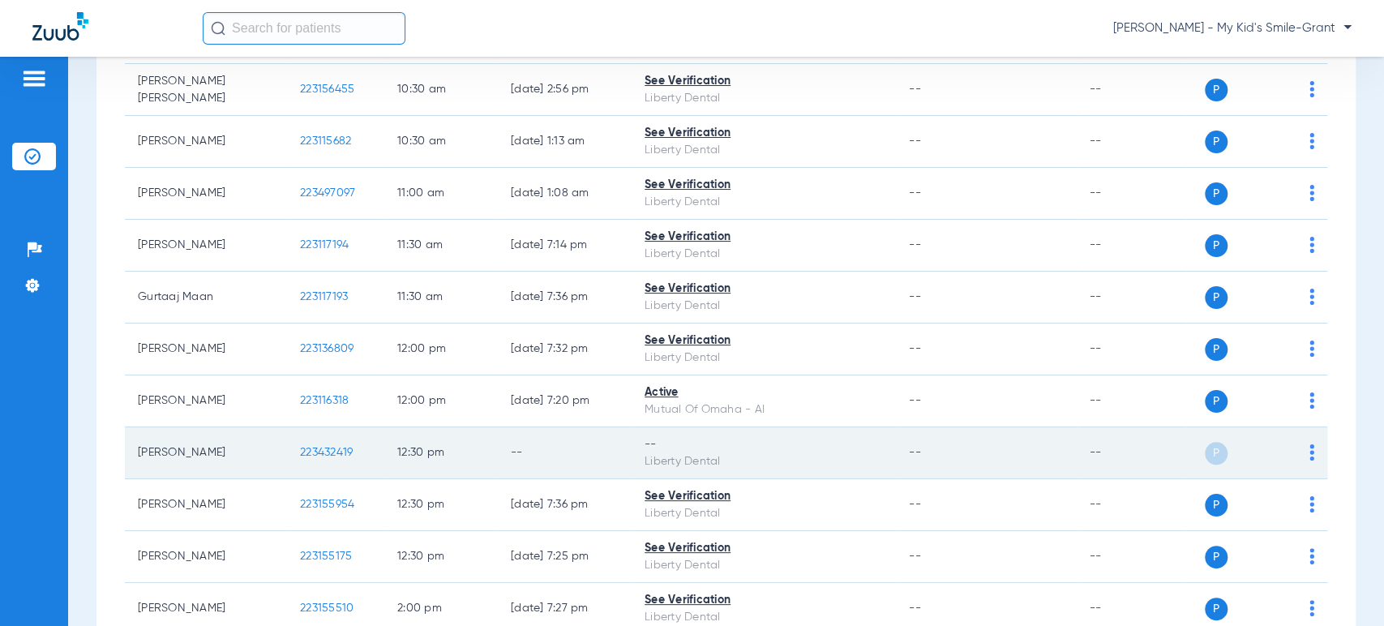
click at [1304, 447] on td "P S" at bounding box center [1256, 453] width 141 height 52
click at [1292, 452] on div "P S" at bounding box center [1250, 453] width 128 height 23
click at [1310, 449] on img at bounding box center [1312, 452] width 5 height 16
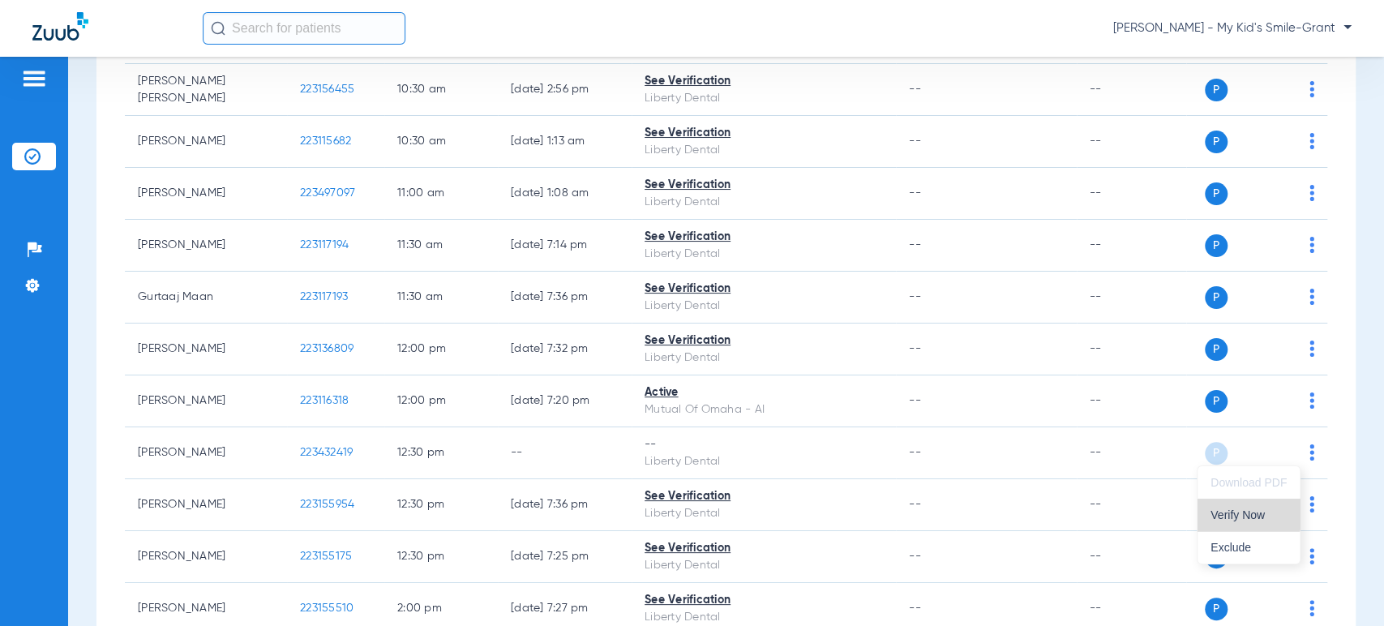
click at [1241, 512] on span "Verify Now" at bounding box center [1249, 514] width 76 height 11
click at [97, 172] on div "[DATE] [DATE] [DATE] [DATE] [DATE] [DATE] [DATE] [DATE] [DATE] [DATE] [DATE] [D…" at bounding box center [725, 334] width 1259 height 2515
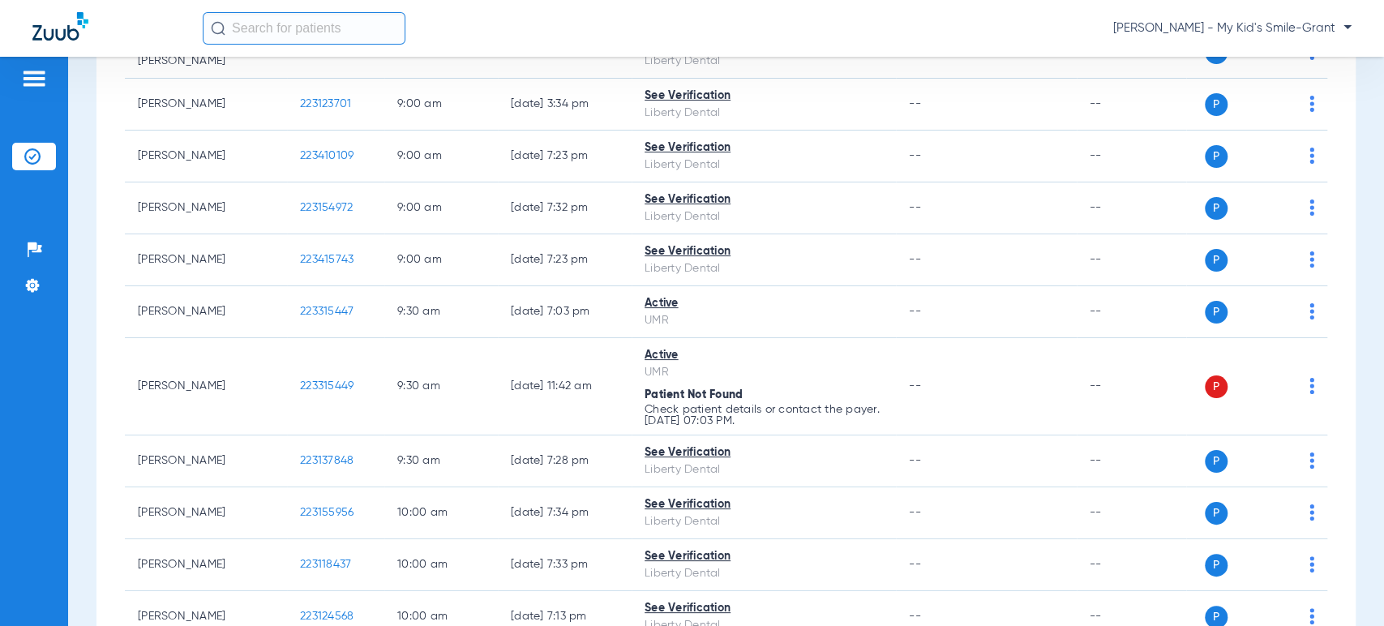
scroll to position [0, 0]
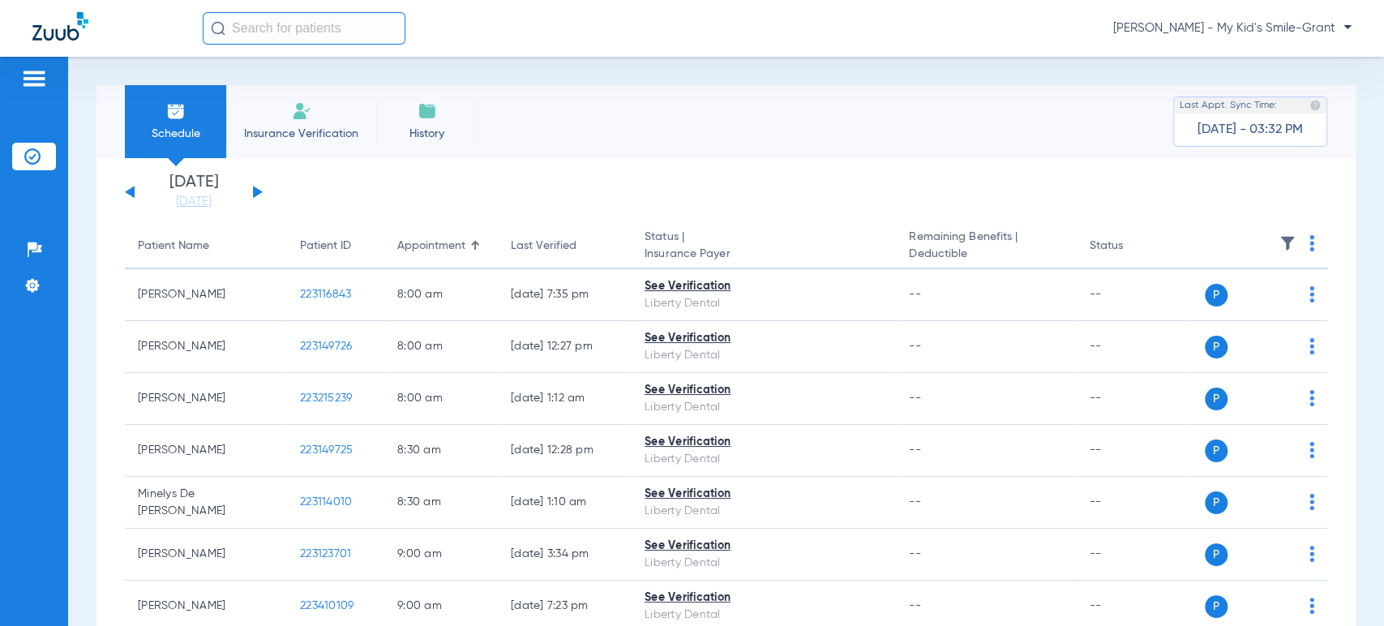
click at [256, 191] on button at bounding box center [258, 192] width 10 height 12
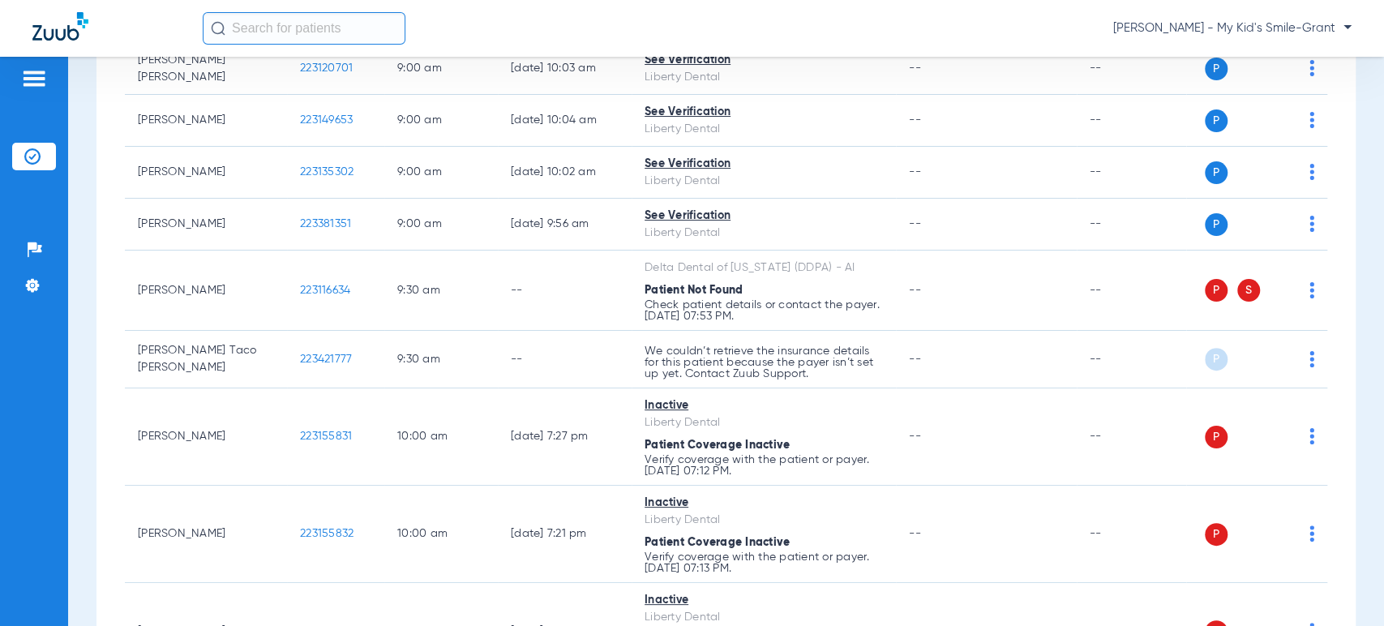
scroll to position [450, 0]
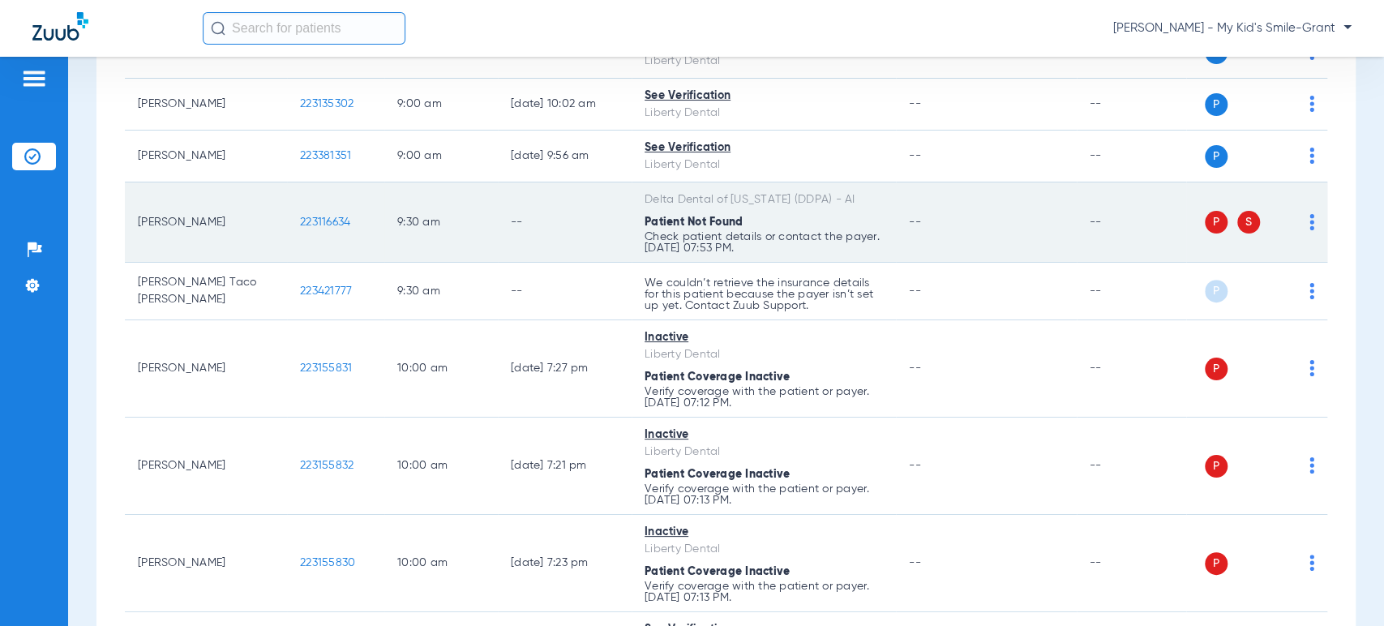
click at [1310, 220] on img at bounding box center [1312, 222] width 5 height 16
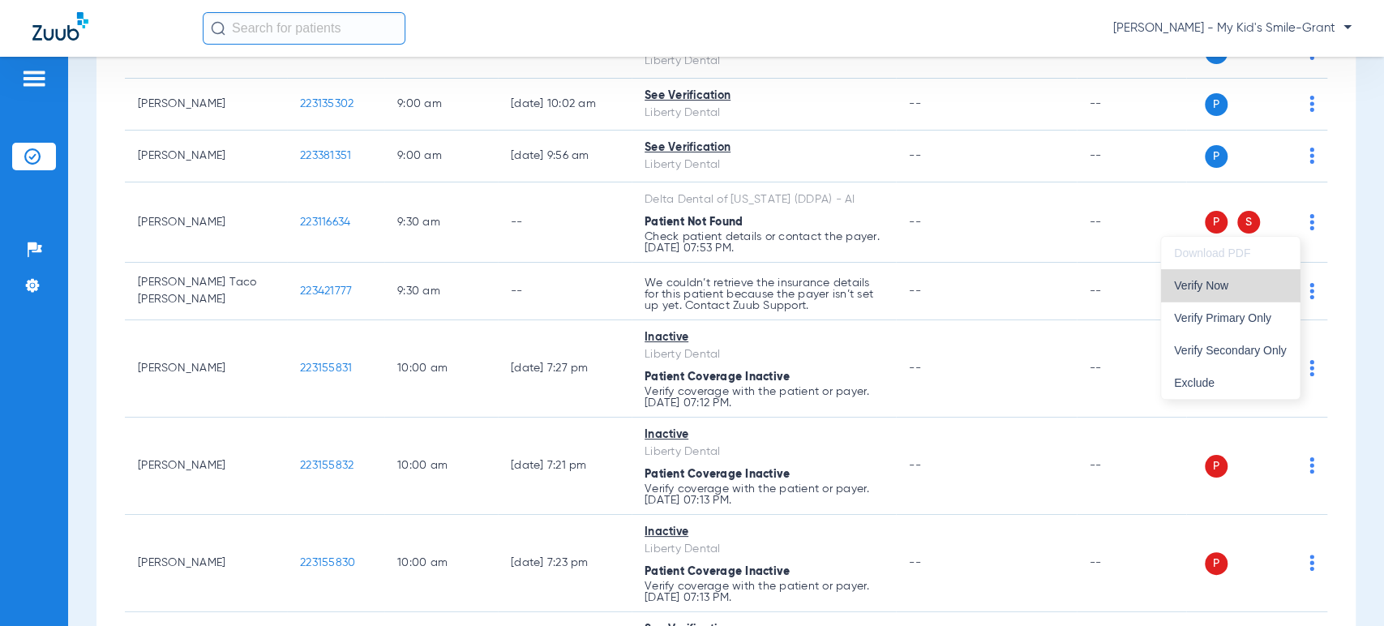
click at [1261, 287] on span "Verify Now" at bounding box center [1230, 285] width 113 height 11
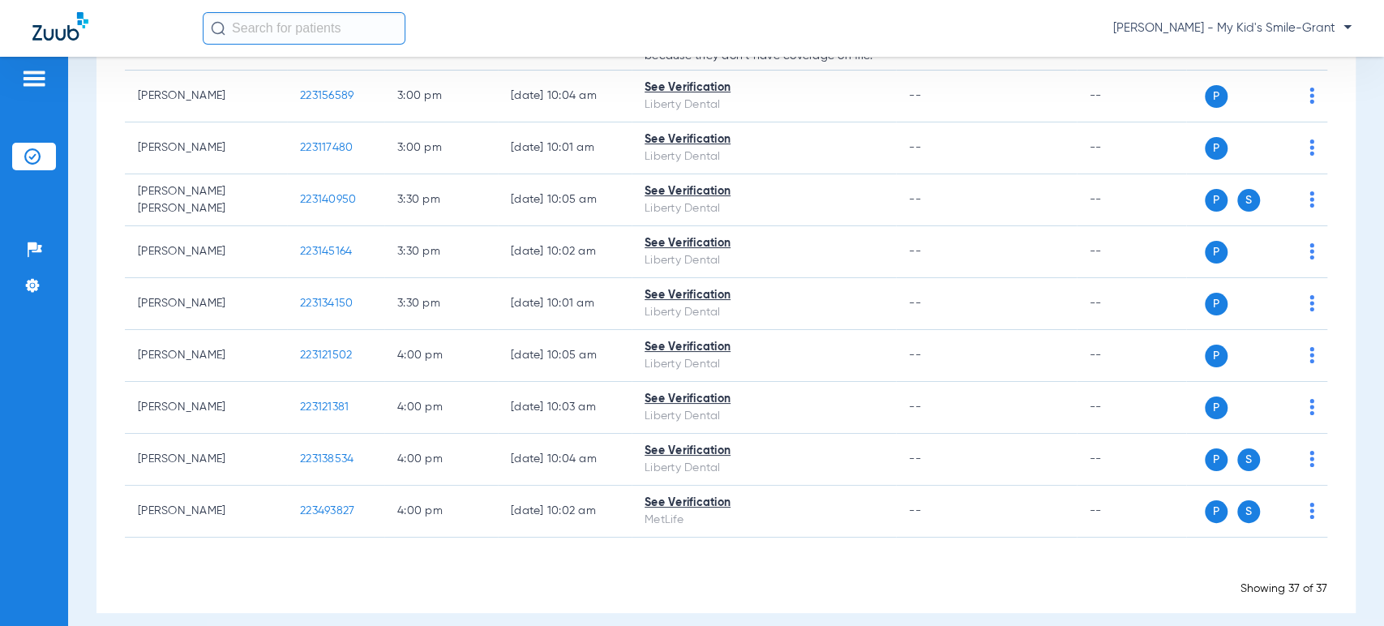
scroll to position [1873, 0]
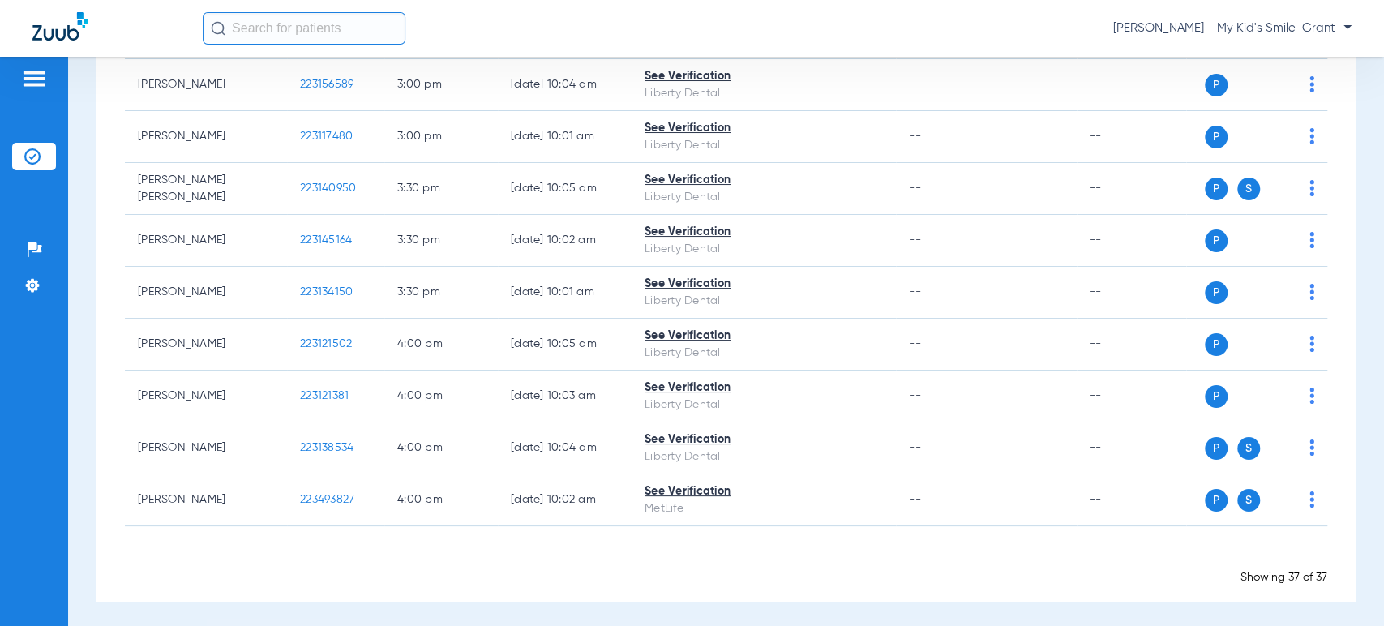
click at [88, 244] on div "Schedule Insurance Verification History Last Appt. Sync Time: [DATE] - 03:32 PM…" at bounding box center [726, 341] width 1316 height 569
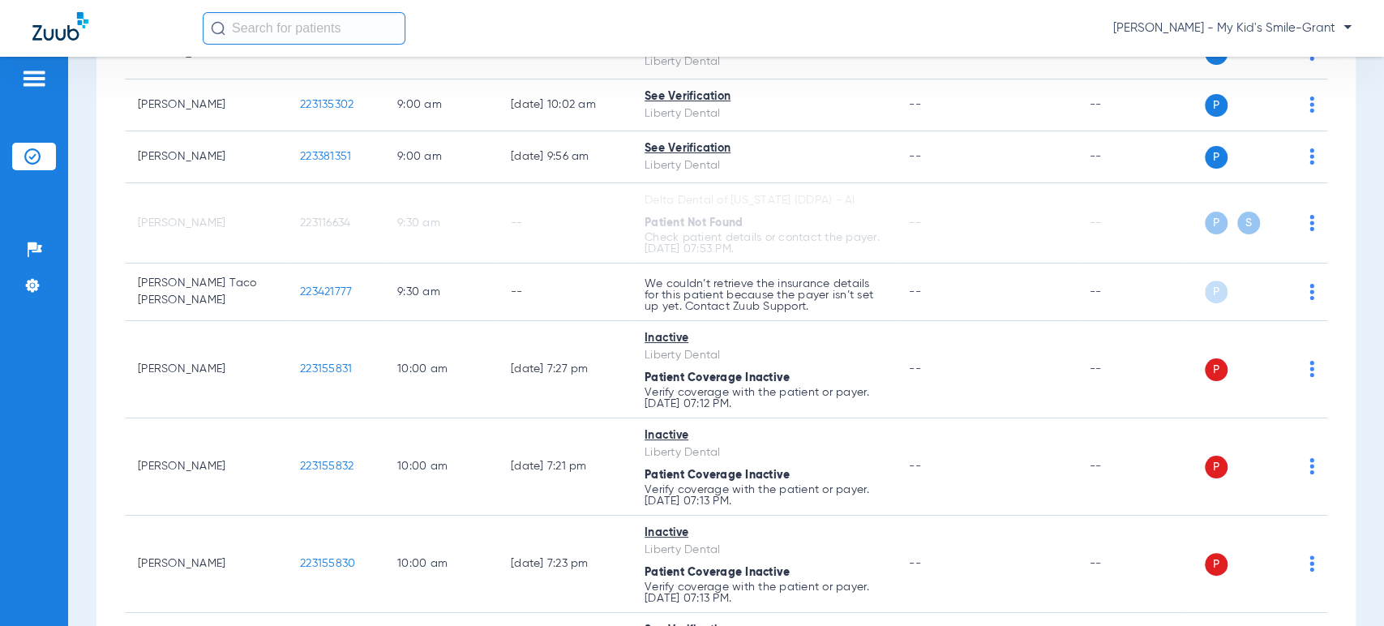
scroll to position [450, 0]
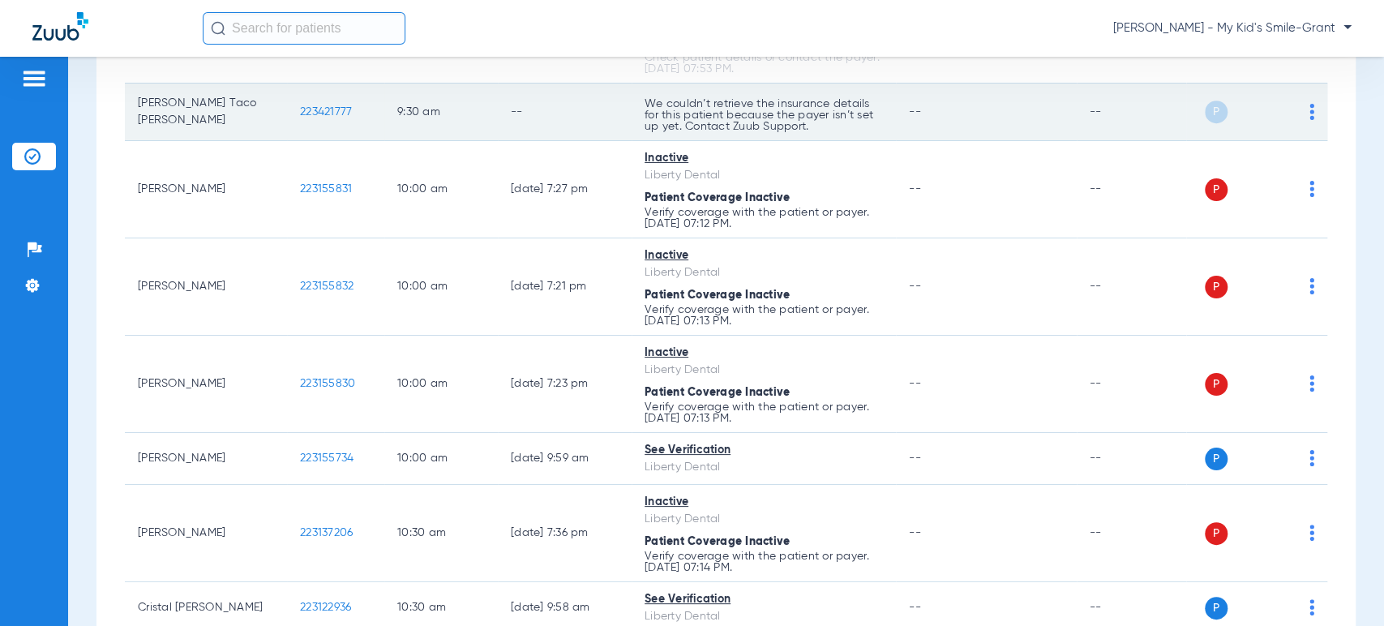
scroll to position [630, 0]
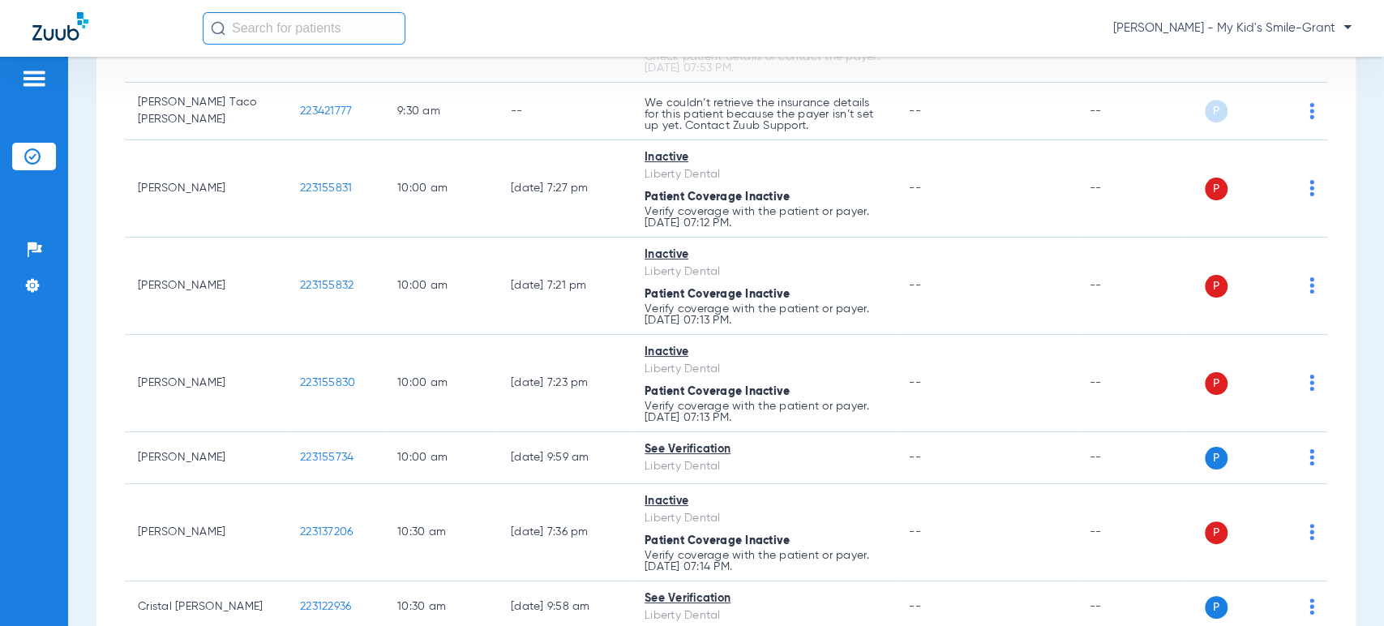
click at [94, 261] on div "Schedule Insurance Verification History Last Appt. Sync Time: [DATE] - 03:32 PM…" at bounding box center [726, 341] width 1316 height 569
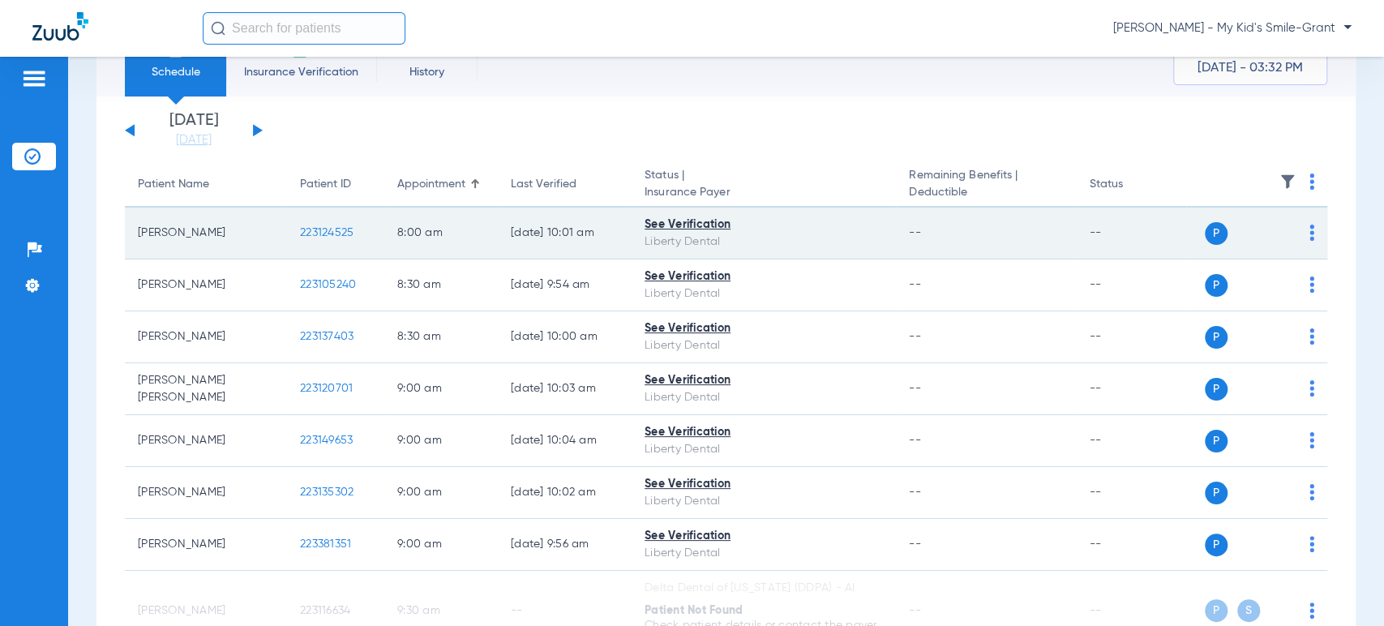
scroll to position [0, 0]
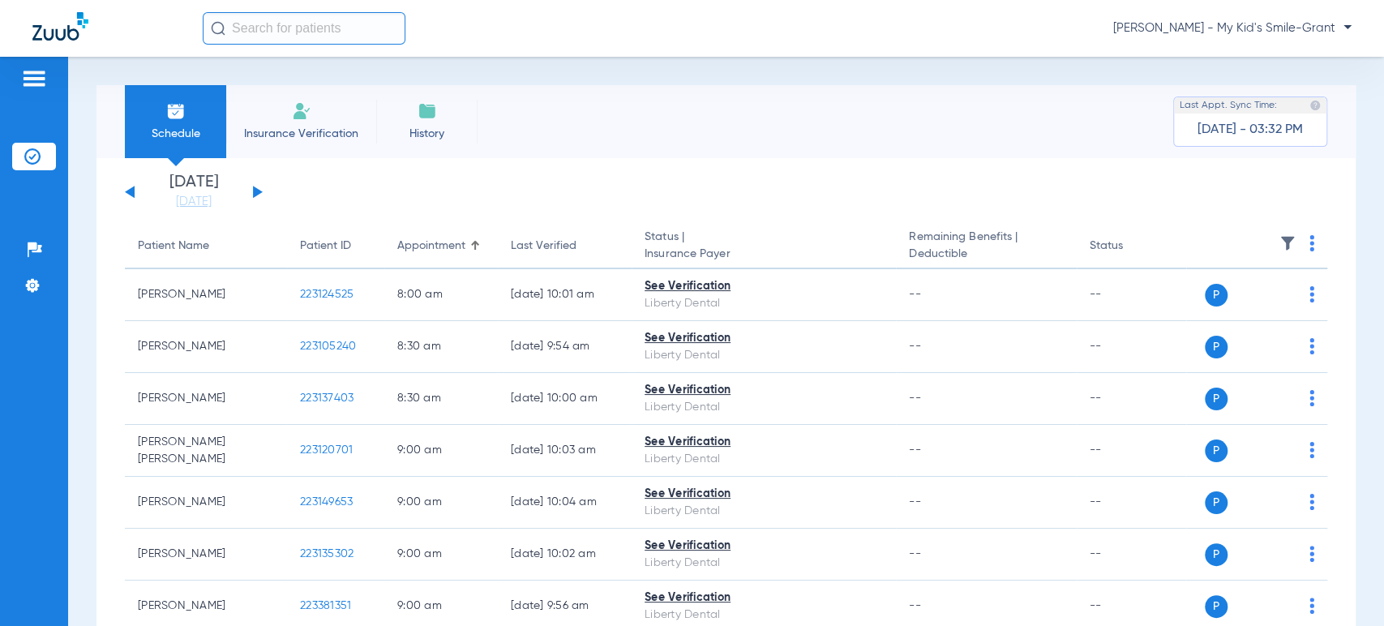
click at [256, 193] on button at bounding box center [258, 192] width 10 height 12
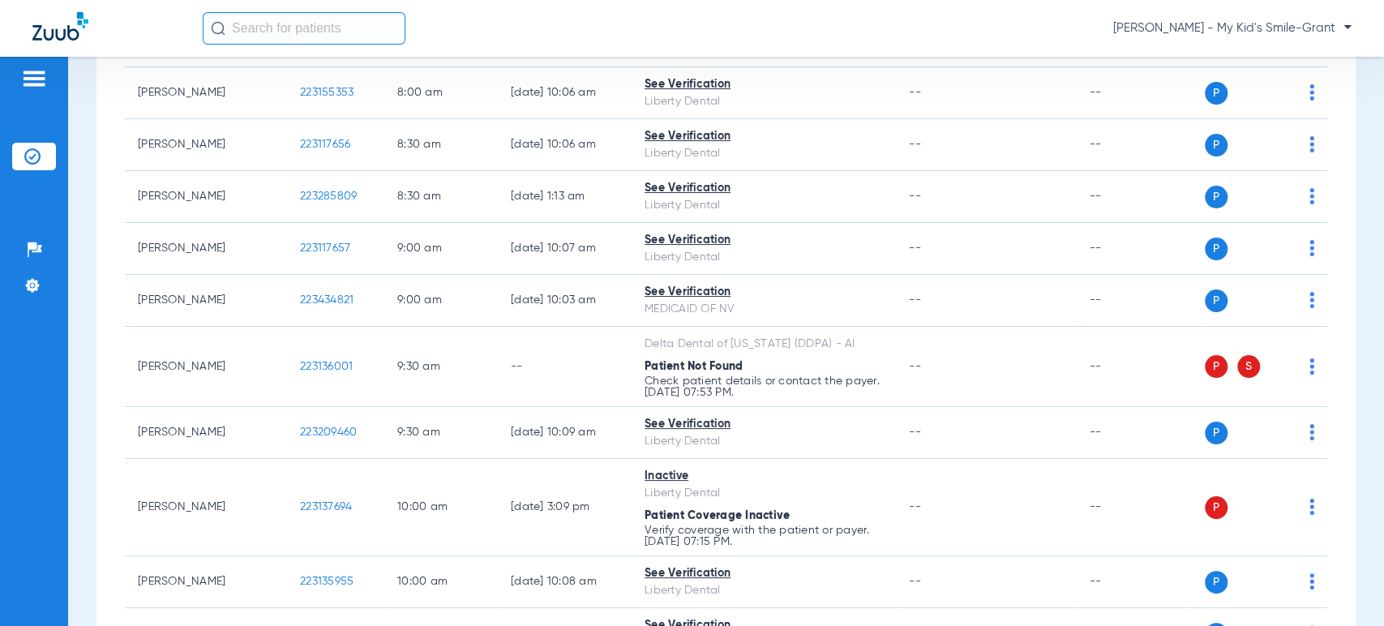
scroll to position [360, 0]
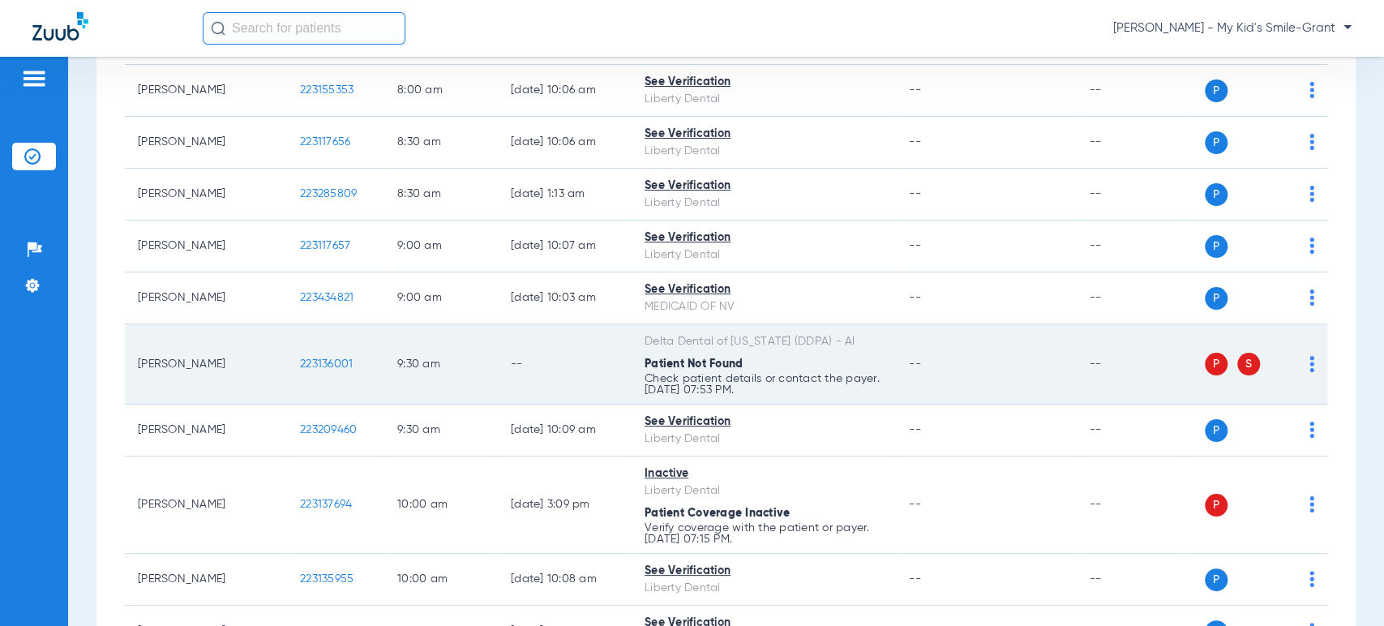
click at [1301, 355] on td "P S" at bounding box center [1256, 364] width 141 height 80
click at [1310, 356] on img at bounding box center [1312, 364] width 5 height 16
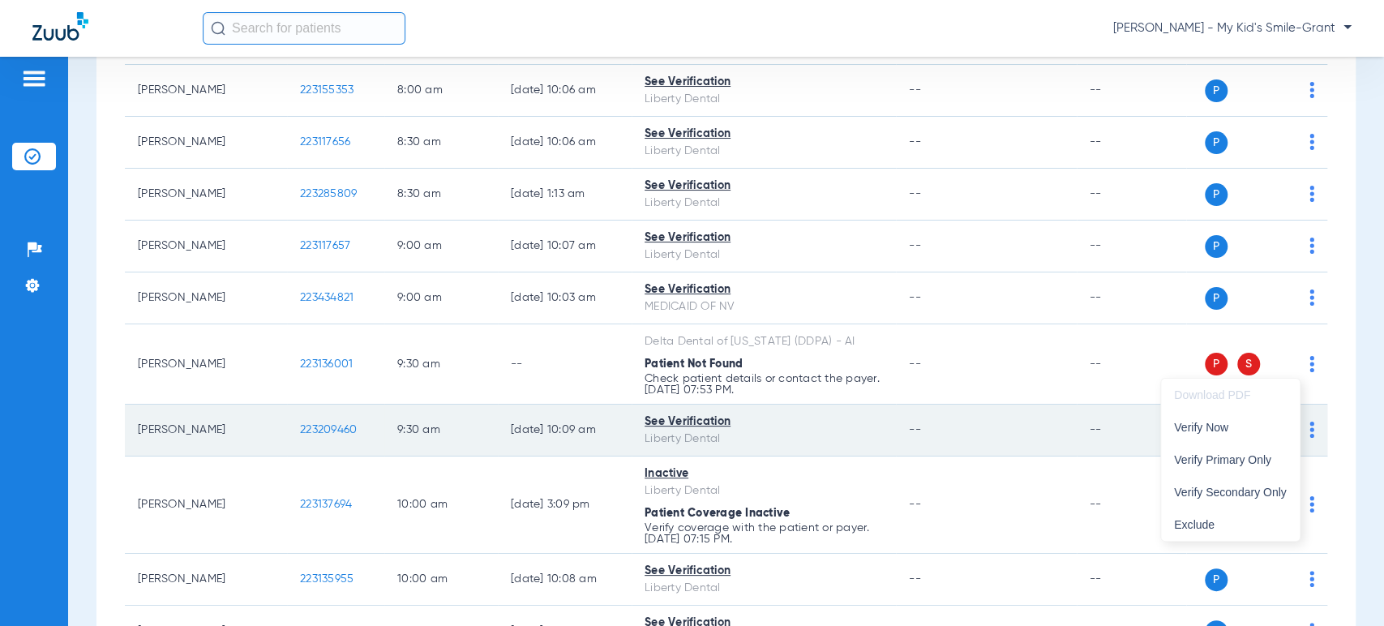
click at [1258, 427] on span "Verify Now" at bounding box center [1230, 427] width 113 height 11
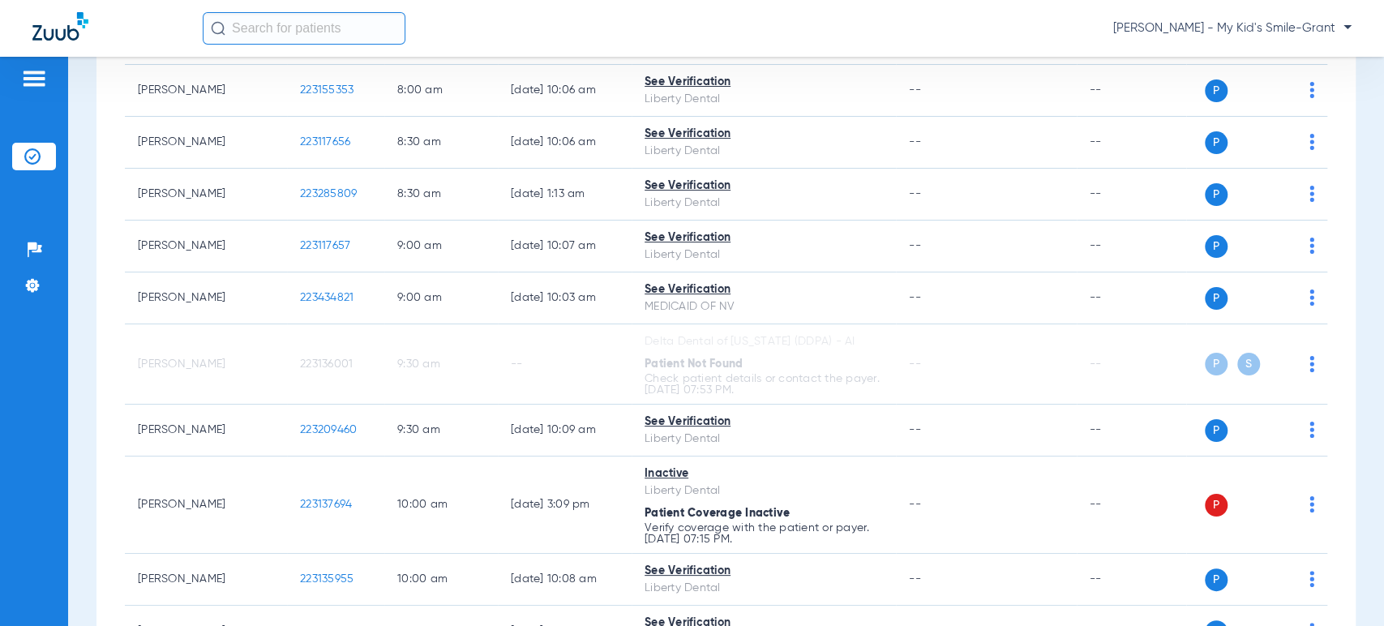
scroll to position [0, 0]
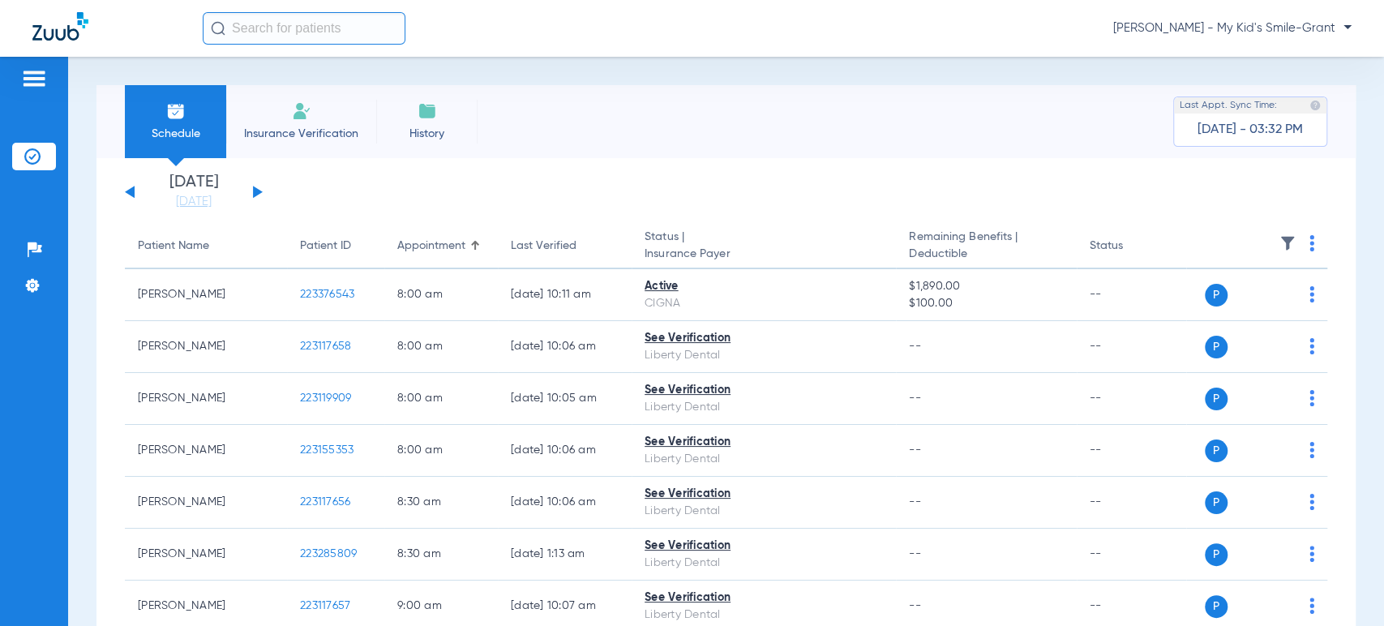
click at [258, 189] on button at bounding box center [258, 192] width 10 height 12
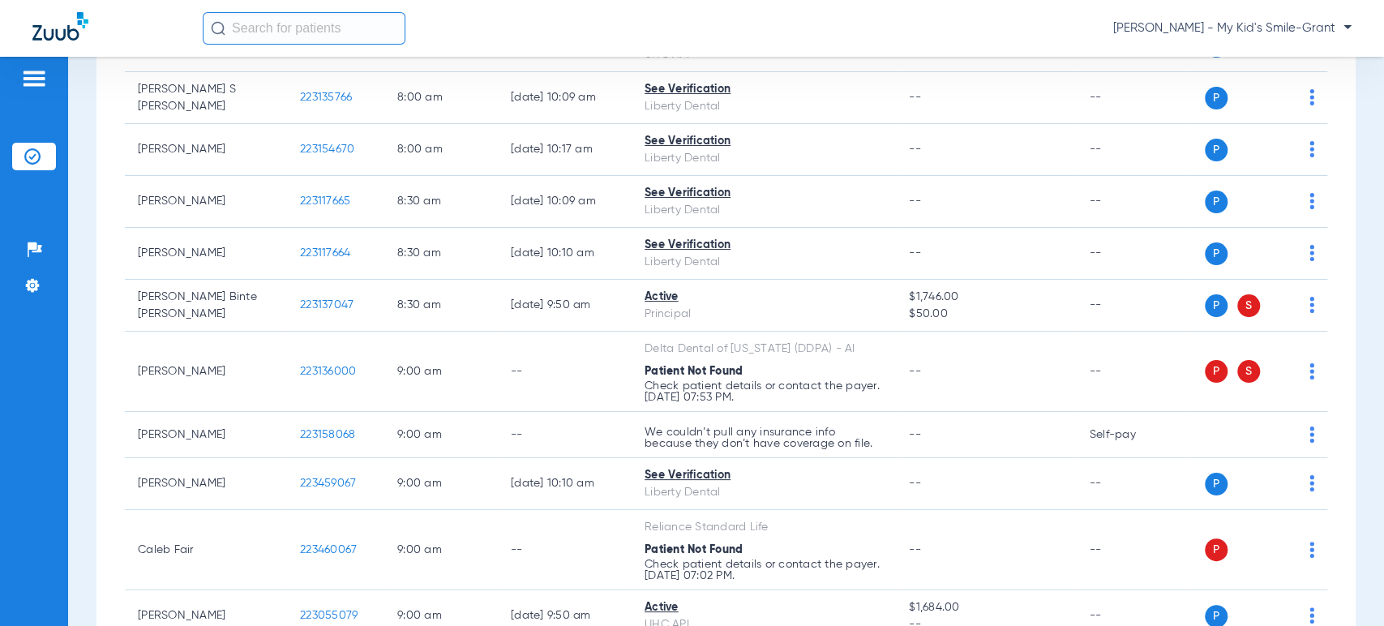
scroll to position [360, 0]
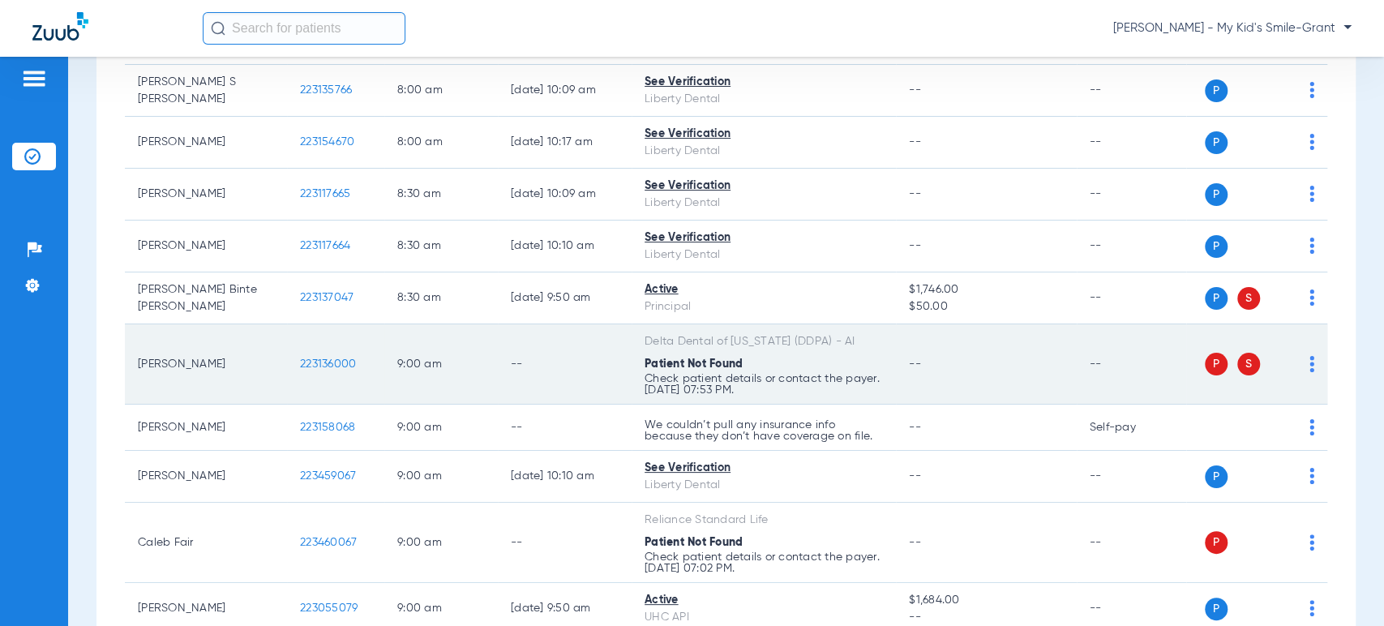
click at [1310, 357] on img at bounding box center [1312, 364] width 5 height 16
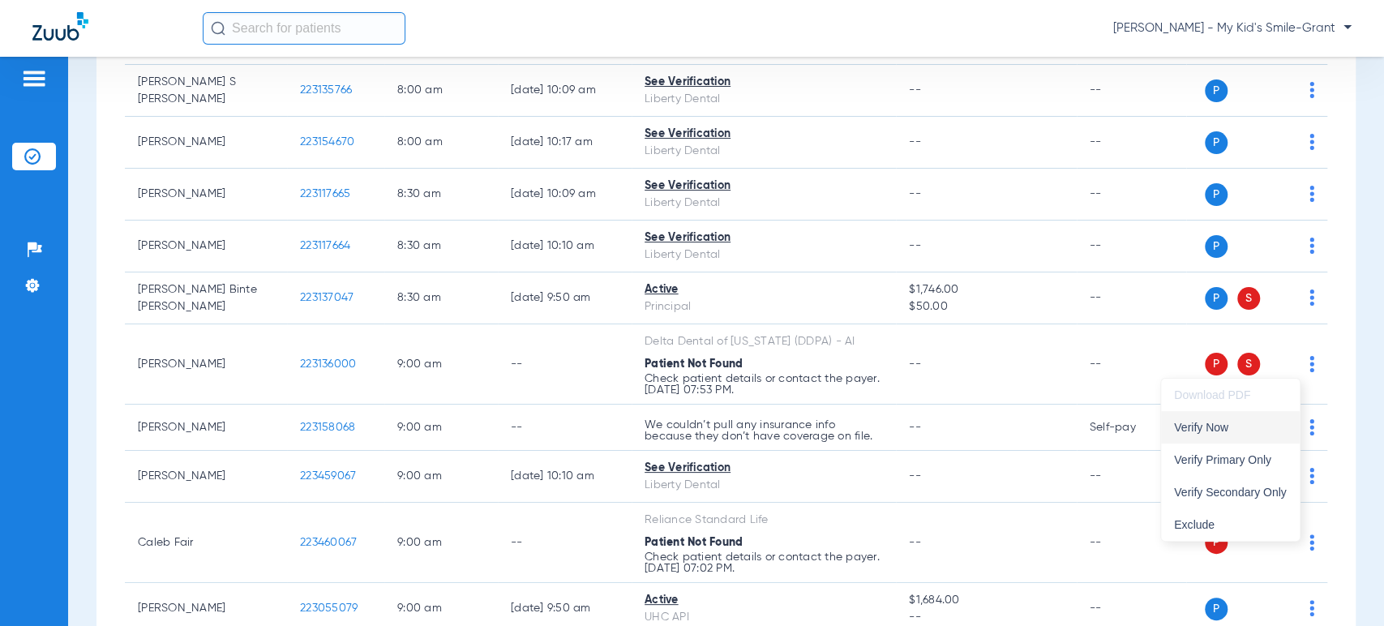
drag, startPoint x: 1257, startPoint y: 454, endPoint x: 1269, endPoint y: 414, distance: 42.3
click at [1269, 414] on div "Download PDF Verify Now Verify Primary Only Verify Secondary Only Exclude" at bounding box center [1230, 460] width 139 height 162
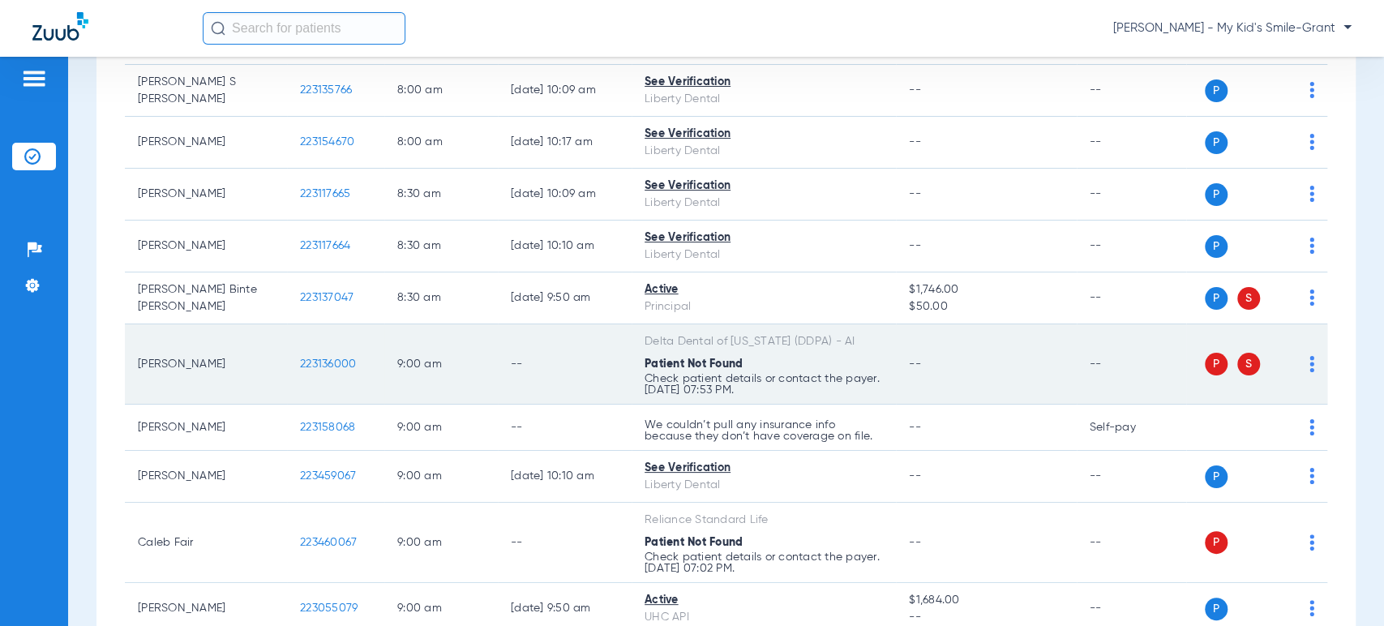
click at [1310, 365] on img at bounding box center [1312, 364] width 5 height 16
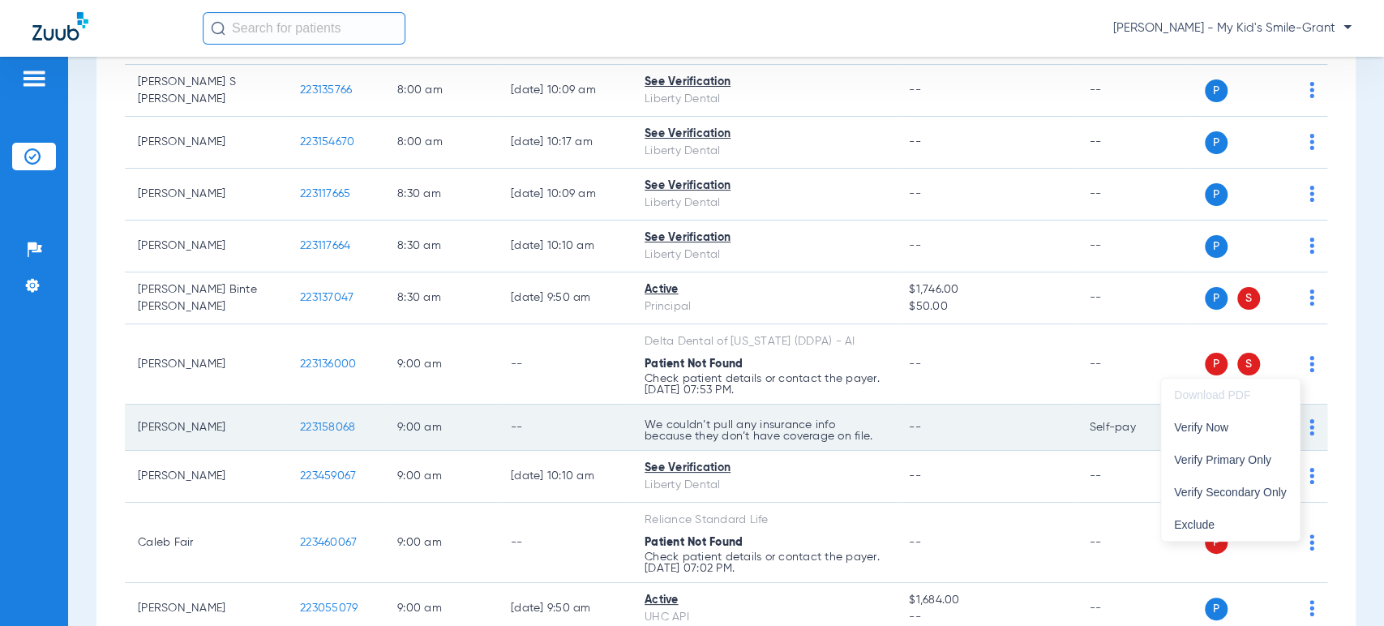
drag, startPoint x: 1258, startPoint y: 421, endPoint x: 1187, endPoint y: 431, distance: 72.0
click at [1258, 422] on span "Verify Now" at bounding box center [1230, 427] width 113 height 11
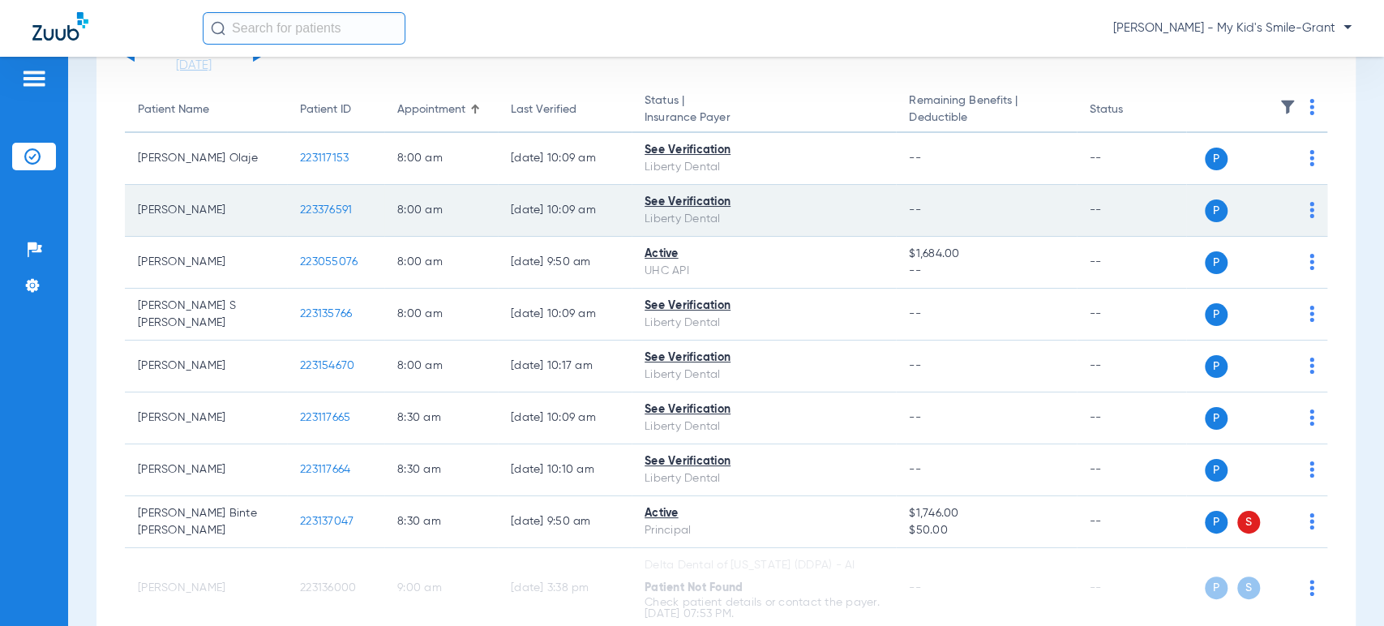
scroll to position [180, 0]
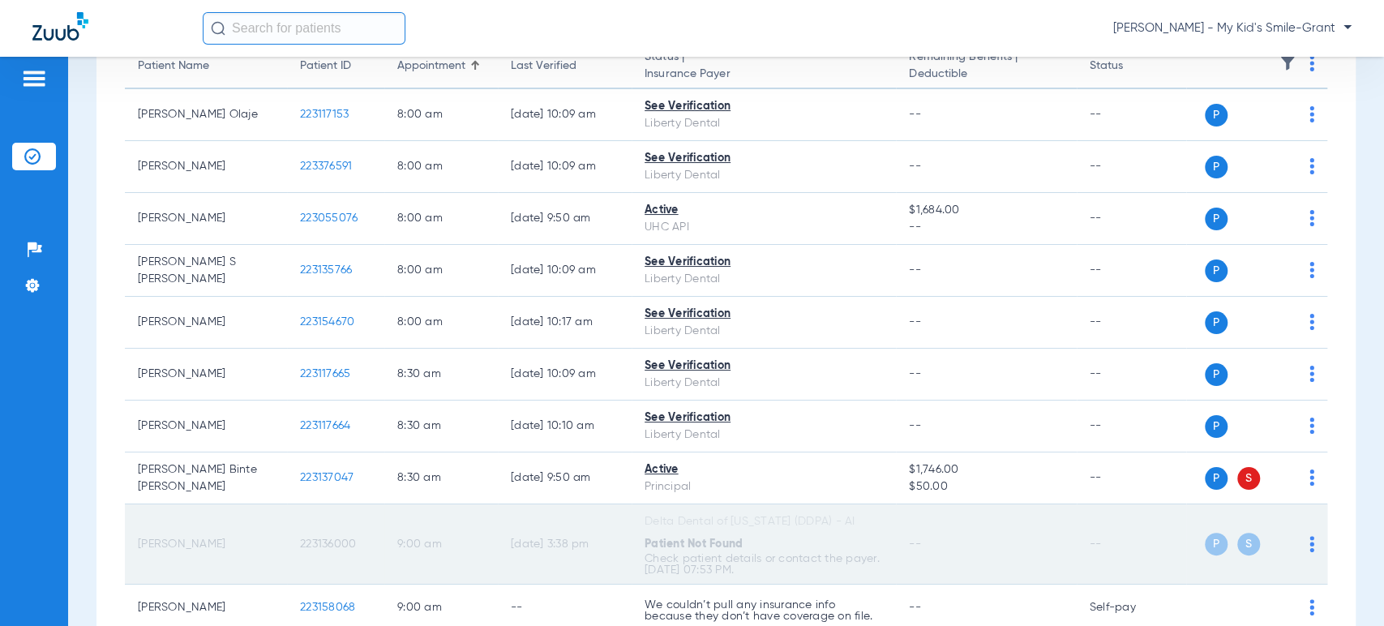
click at [741, 542] on span "Patient Not Found" at bounding box center [694, 543] width 98 height 11
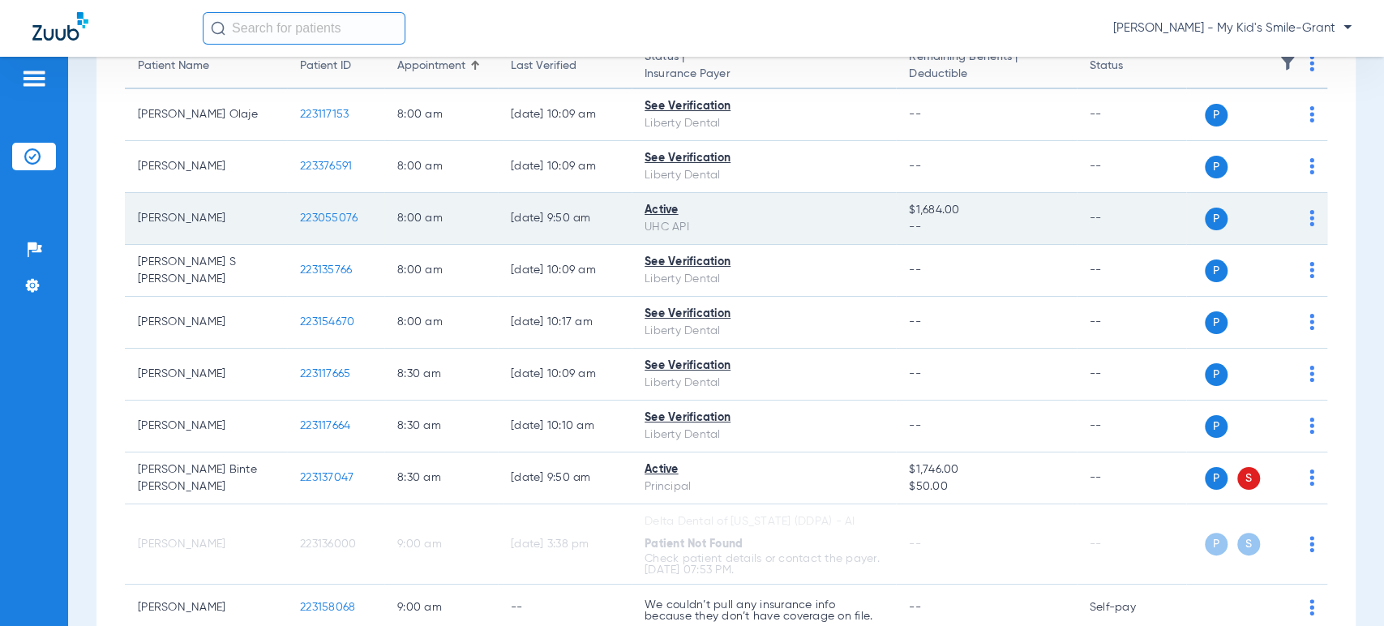
scroll to position [0, 0]
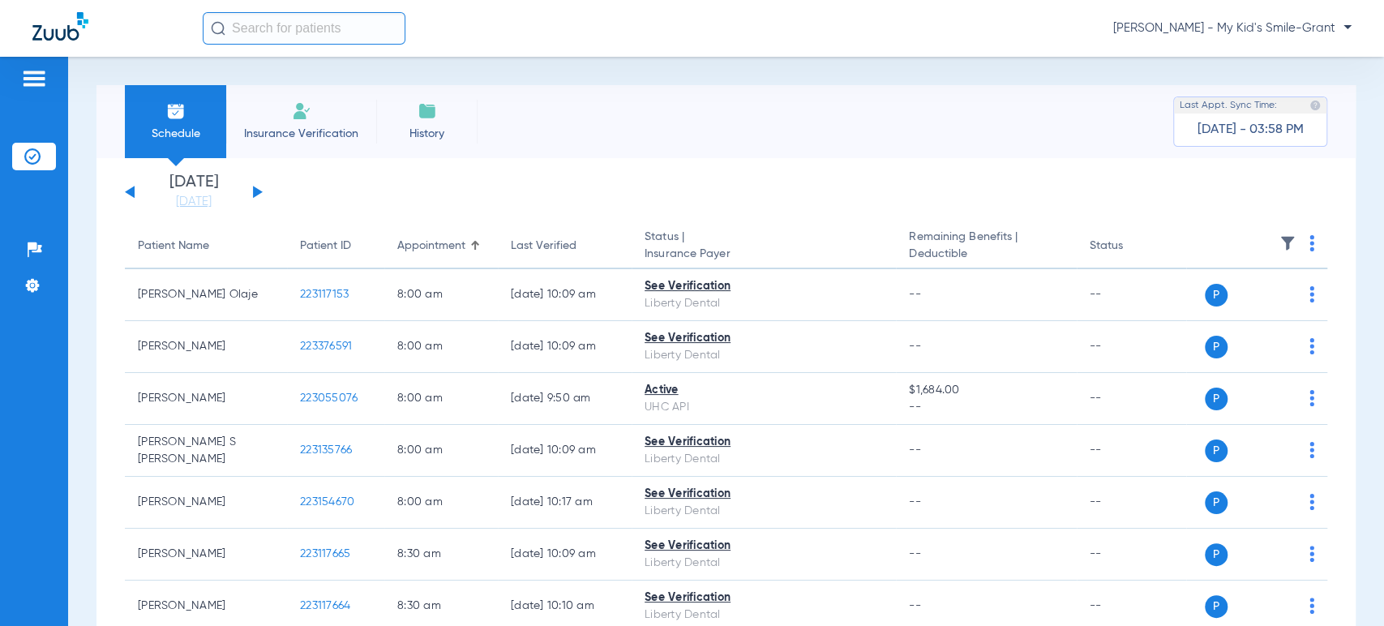
click at [954, 122] on div "Schedule Insurance Verification History Last Appt. Sync Time: Today - 03:58 PM" at bounding box center [725, 121] width 1259 height 73
click at [941, 105] on div "Schedule Insurance Verification History Last Appt. Sync Time: Today - 04:02 PM" at bounding box center [725, 121] width 1259 height 73
click at [1215, 20] on span "[PERSON_NAME] - My Kid's Smile-Grant" at bounding box center [1232, 28] width 238 height 16
click at [1243, 44] on button "Account Selection" at bounding box center [1290, 57] width 117 height 32
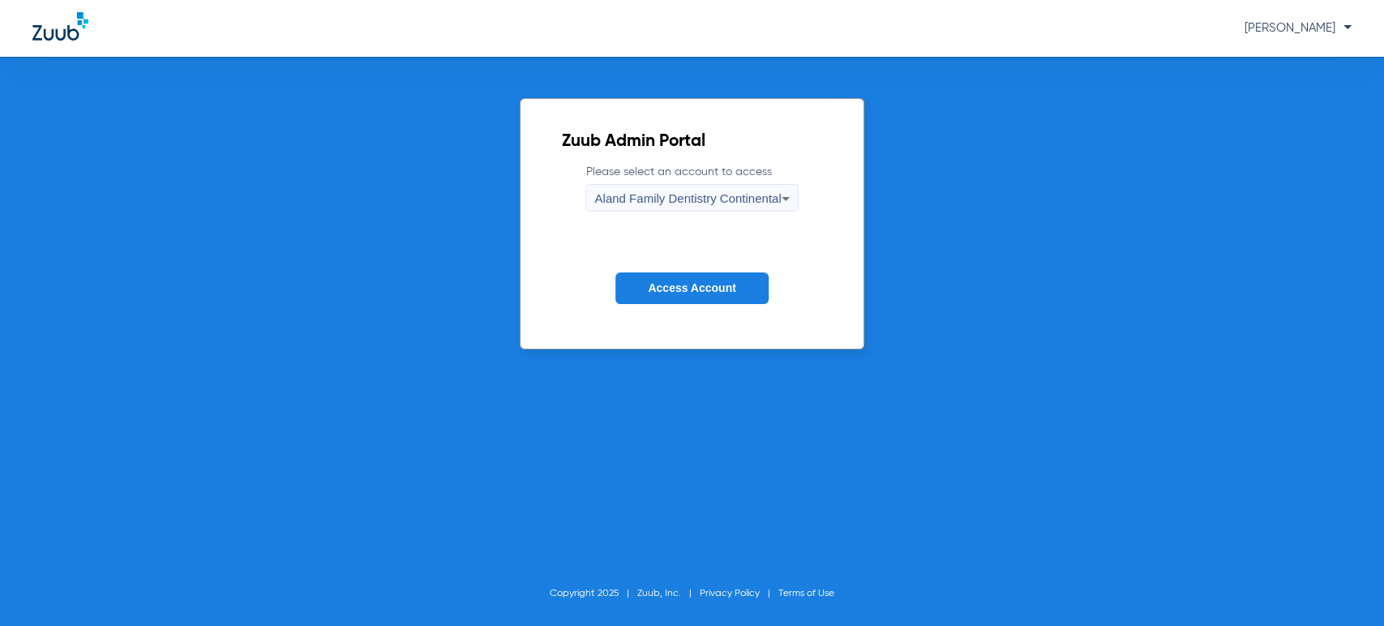
click at [737, 202] on span "Aland Family Dentistry Continental" at bounding box center [687, 198] width 186 height 14
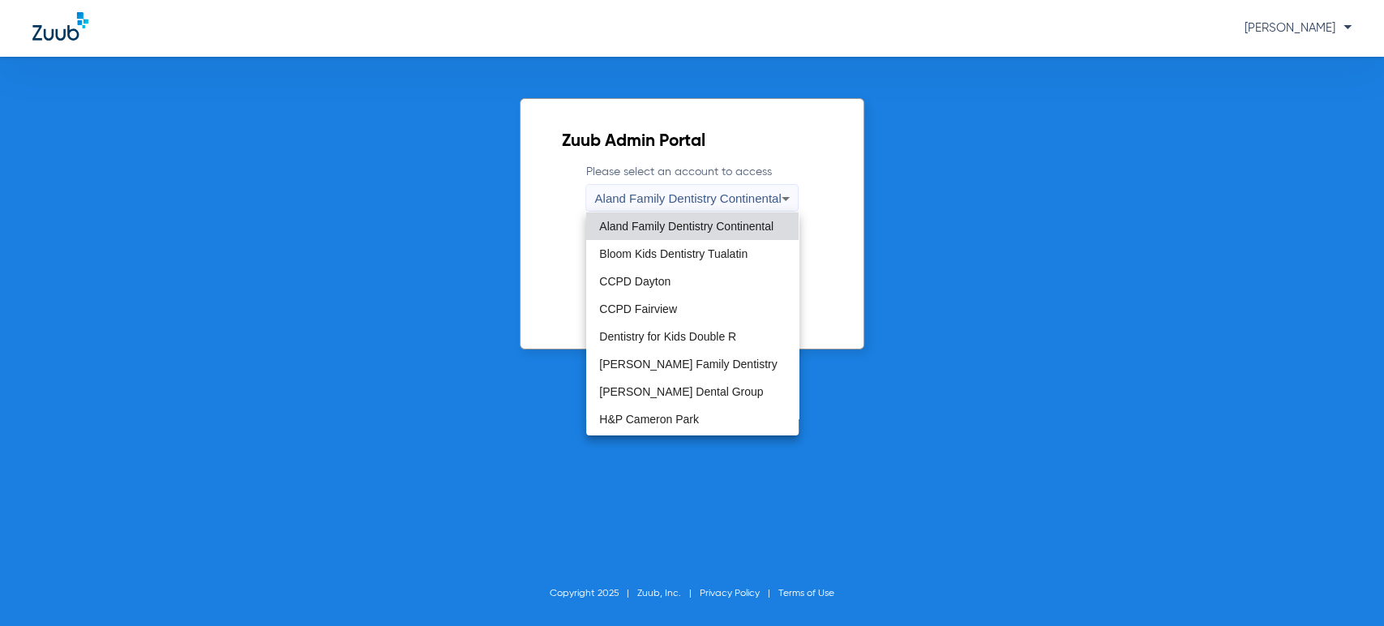
click at [882, 246] on div at bounding box center [692, 313] width 1384 height 626
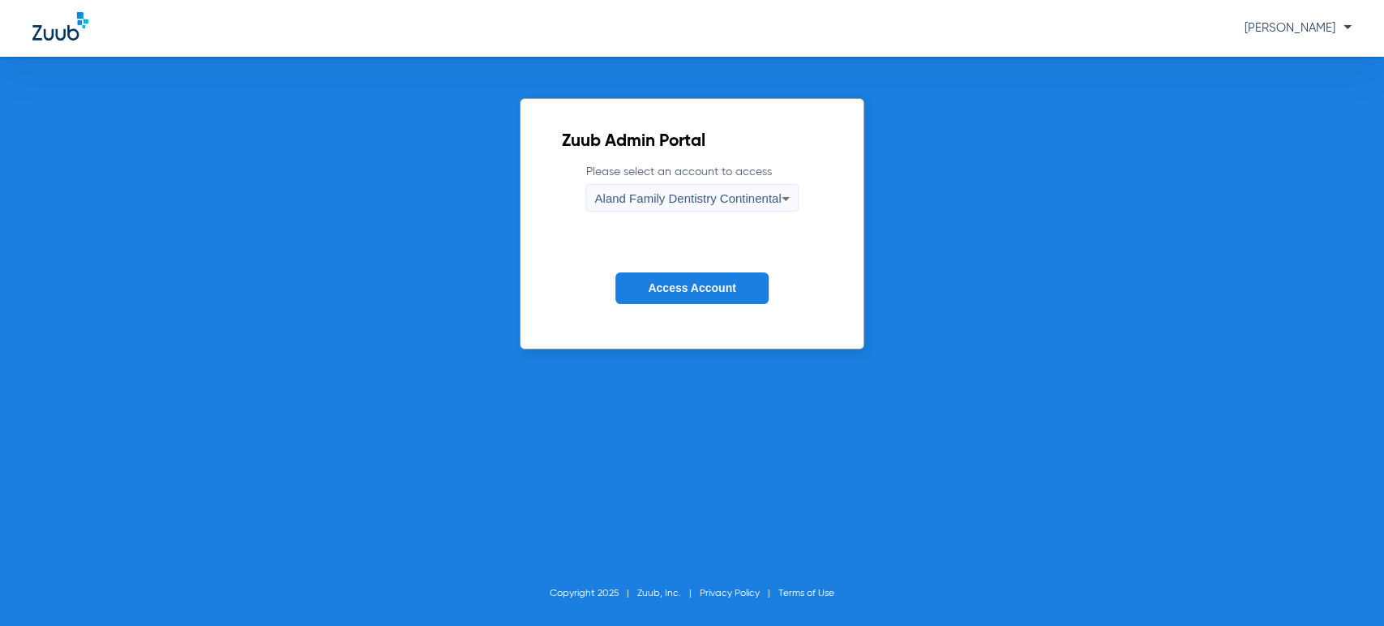
click at [733, 289] on span "Access Account" at bounding box center [692, 287] width 88 height 13
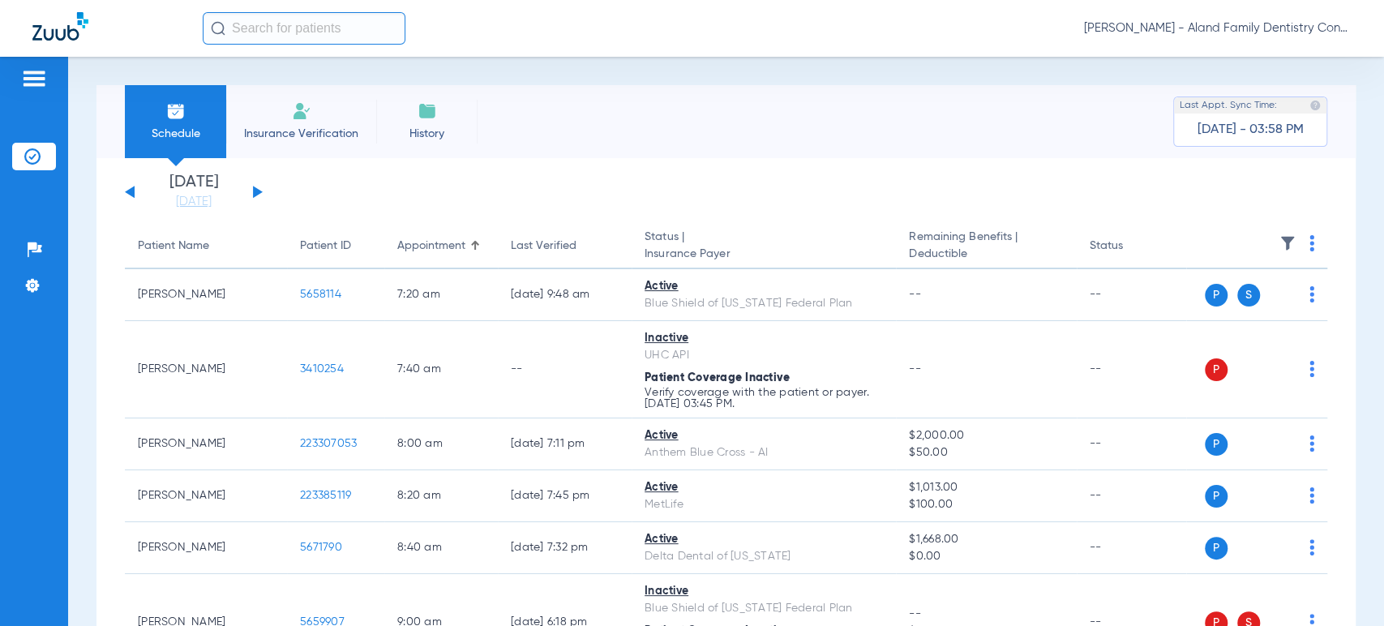
click at [251, 197] on div "Tuesday 06-17-2025 Wednesday 06-18-2025 Thursday 06-19-2025 Friday 06-20-2025 S…" at bounding box center [194, 192] width 138 height 36
click at [249, 198] on div "Tuesday 06-17-2025 Wednesday 06-18-2025 Thursday 06-19-2025 Friday 06-20-2025 S…" at bounding box center [194, 192] width 138 height 36
drag, startPoint x: 192, startPoint y: 201, endPoint x: 224, endPoint y: 245, distance: 54.0
click at [192, 200] on link "[DATE]" at bounding box center [193, 202] width 97 height 16
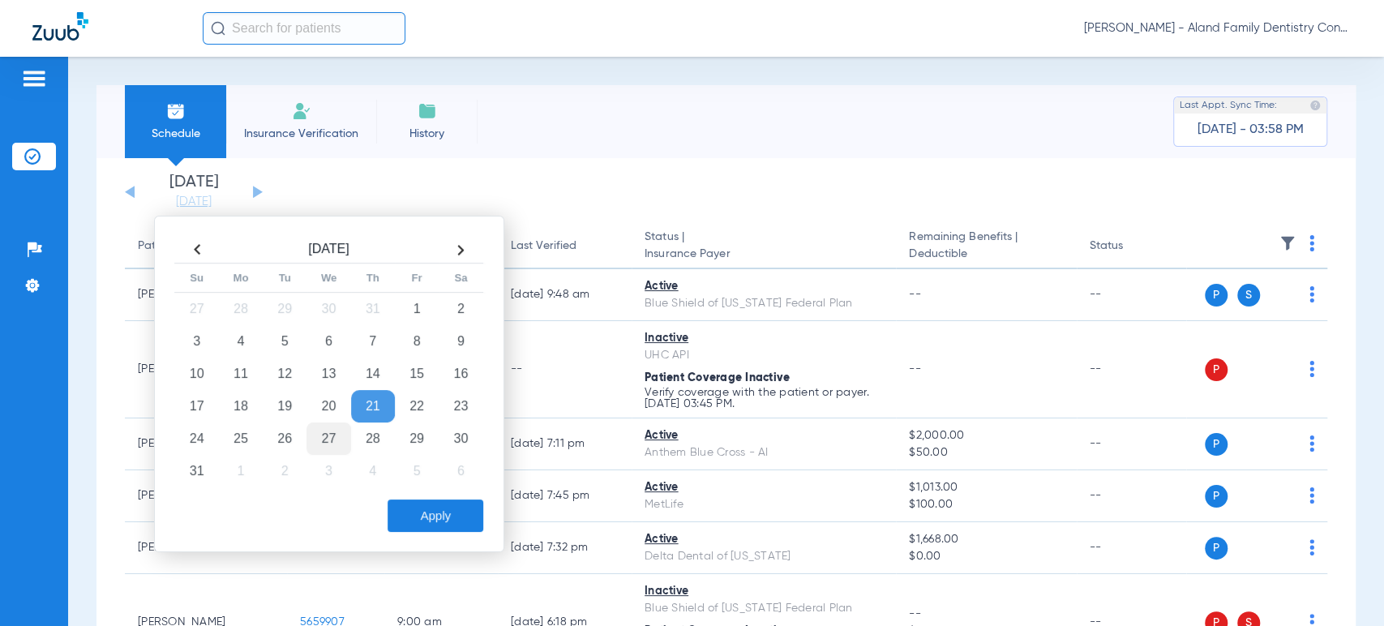
click at [320, 435] on td "27" at bounding box center [328, 438] width 44 height 32
click at [442, 517] on button "Apply" at bounding box center [436, 515] width 96 height 32
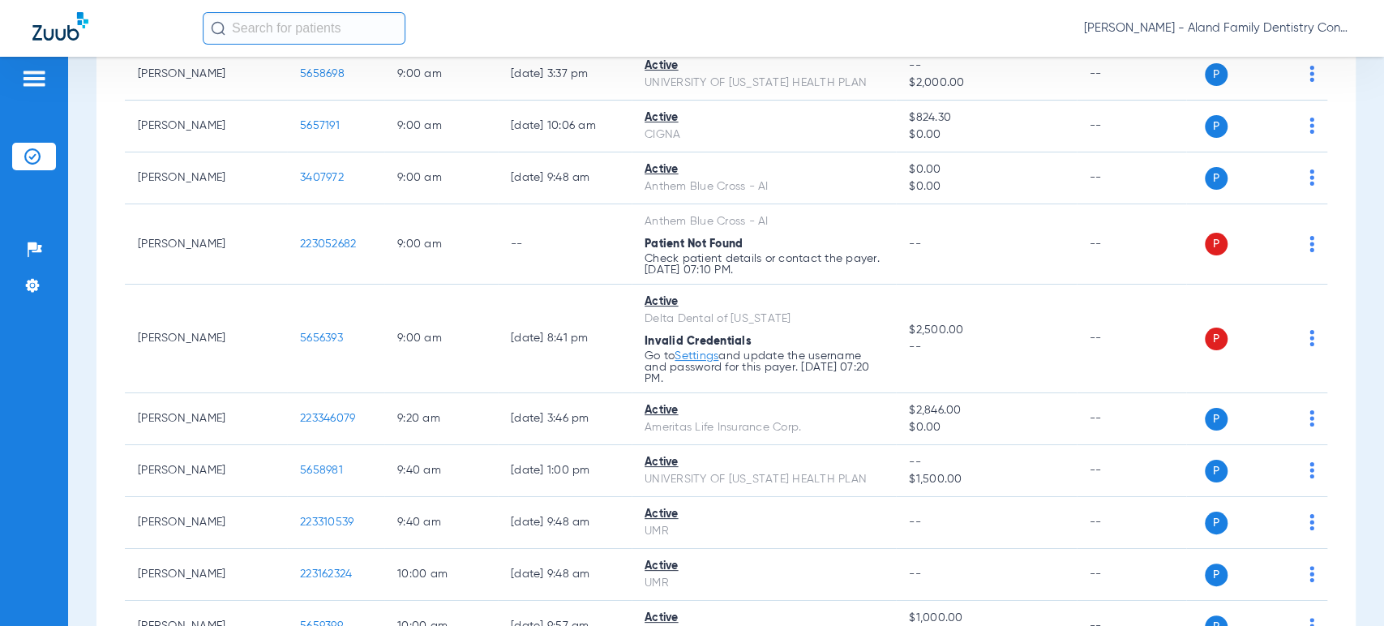
scroll to position [630, 0]
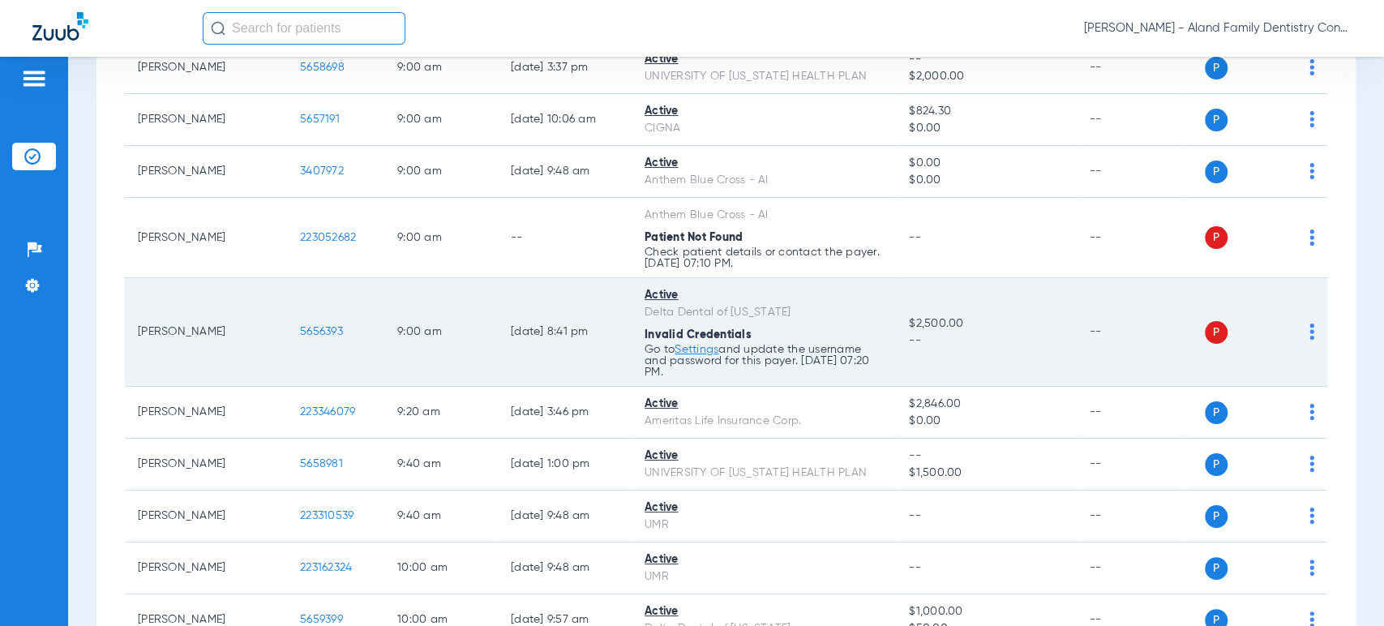
click at [1310, 335] on img at bounding box center [1312, 332] width 5 height 16
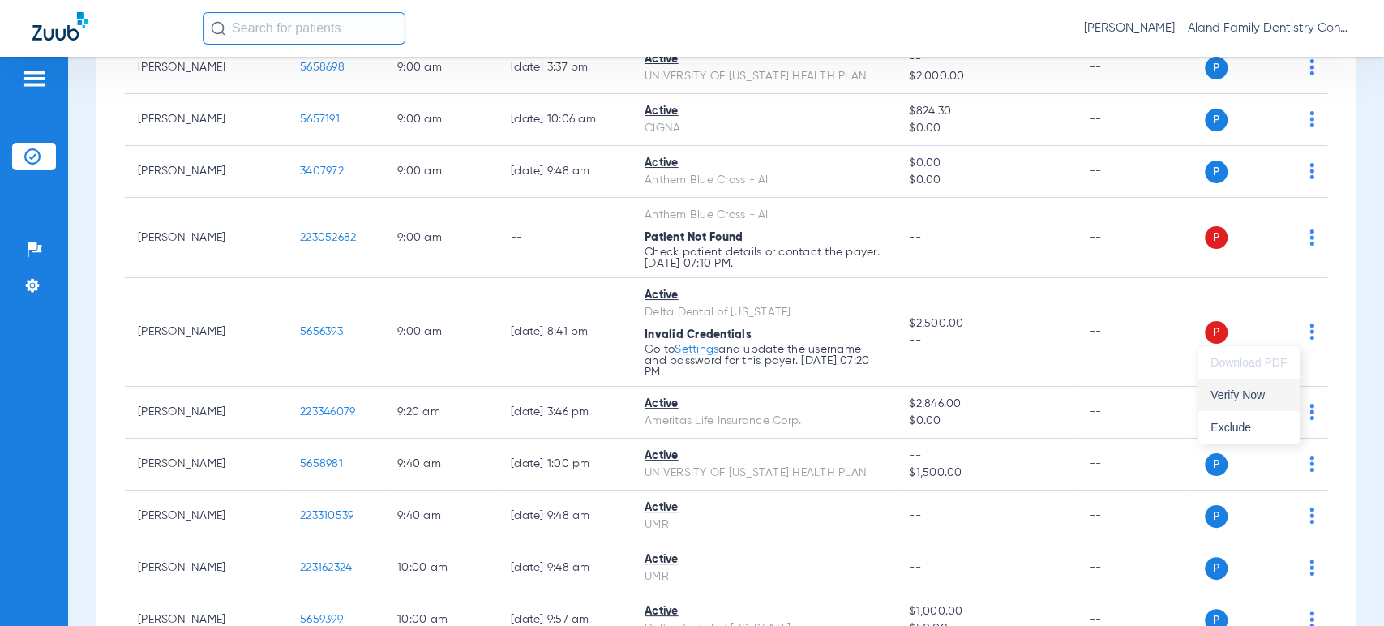
click at [1280, 403] on button "Verify Now" at bounding box center [1249, 395] width 102 height 32
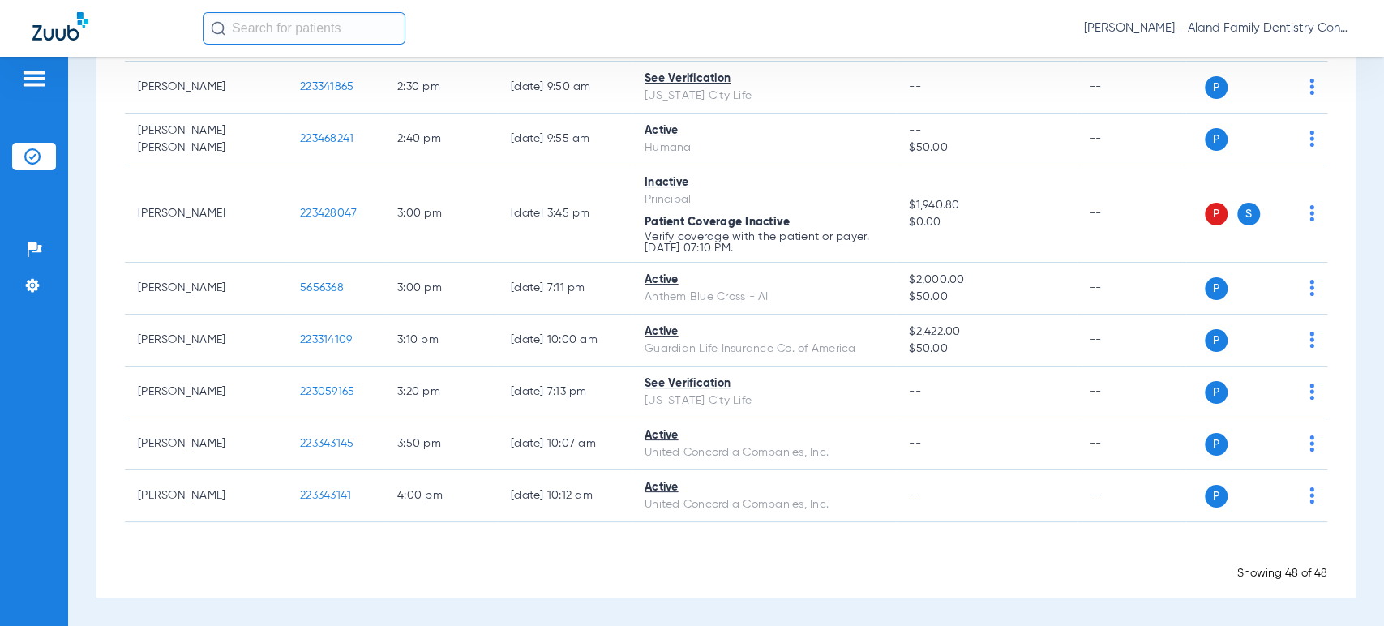
scroll to position [2357, 0]
